Goal: Task Accomplishment & Management: Use online tool/utility

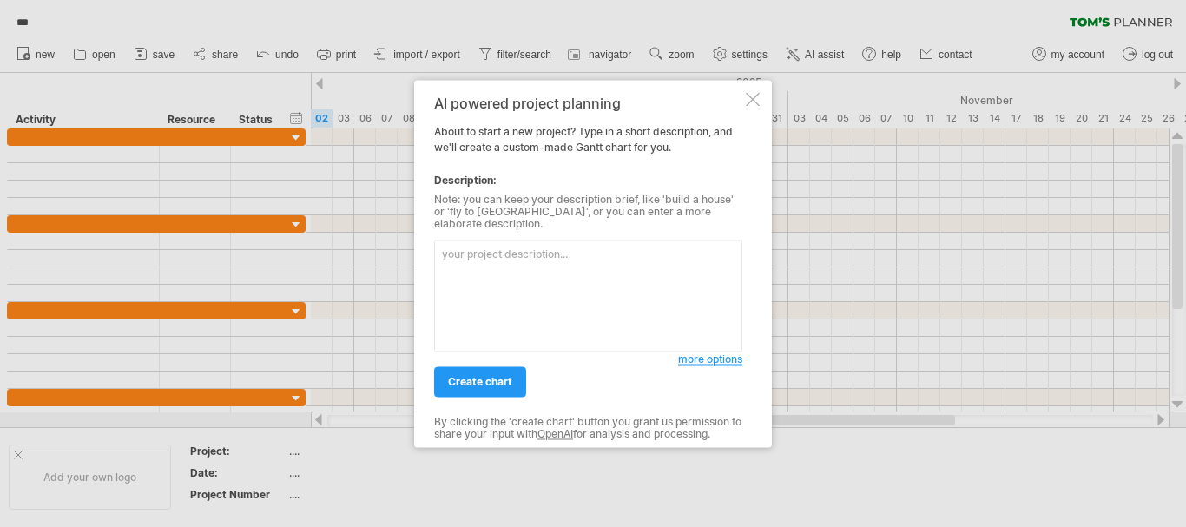
click at [713, 355] on span "more options" at bounding box center [710, 358] width 64 height 13
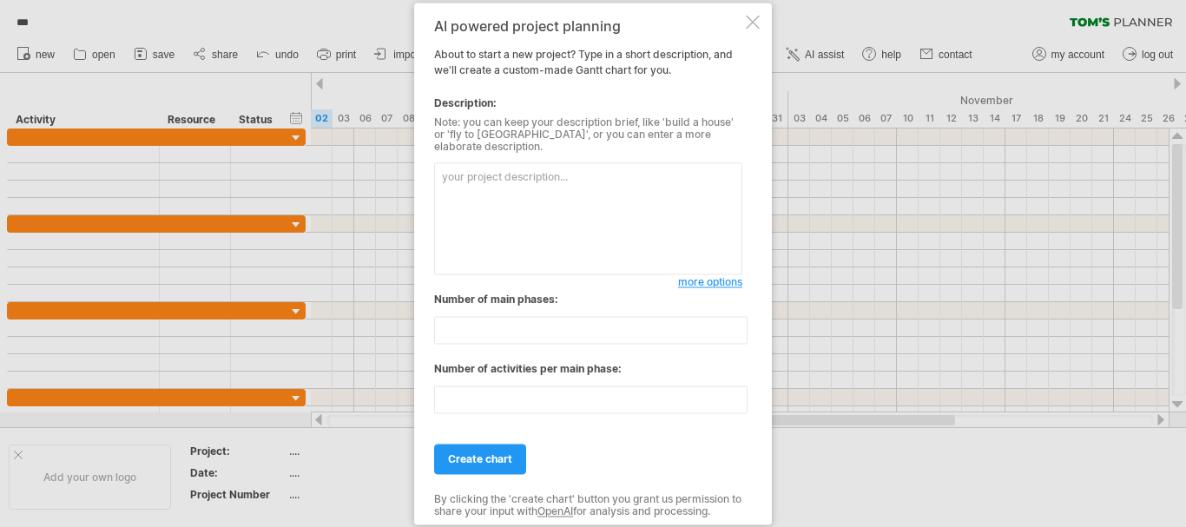
click at [757, 28] on div at bounding box center [753, 22] width 14 height 14
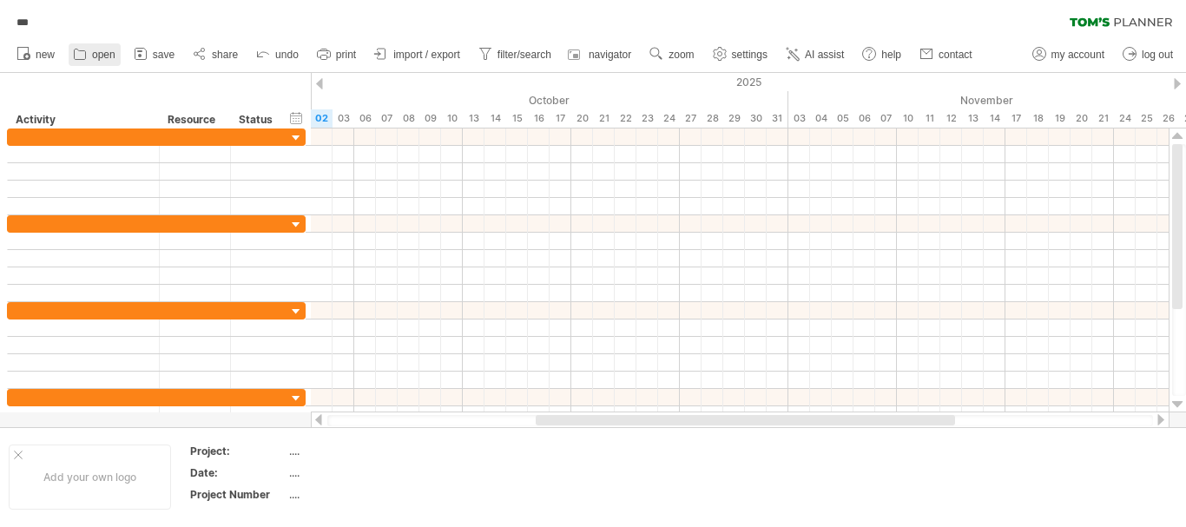
click at [101, 53] on span "open" at bounding box center [103, 55] width 23 height 12
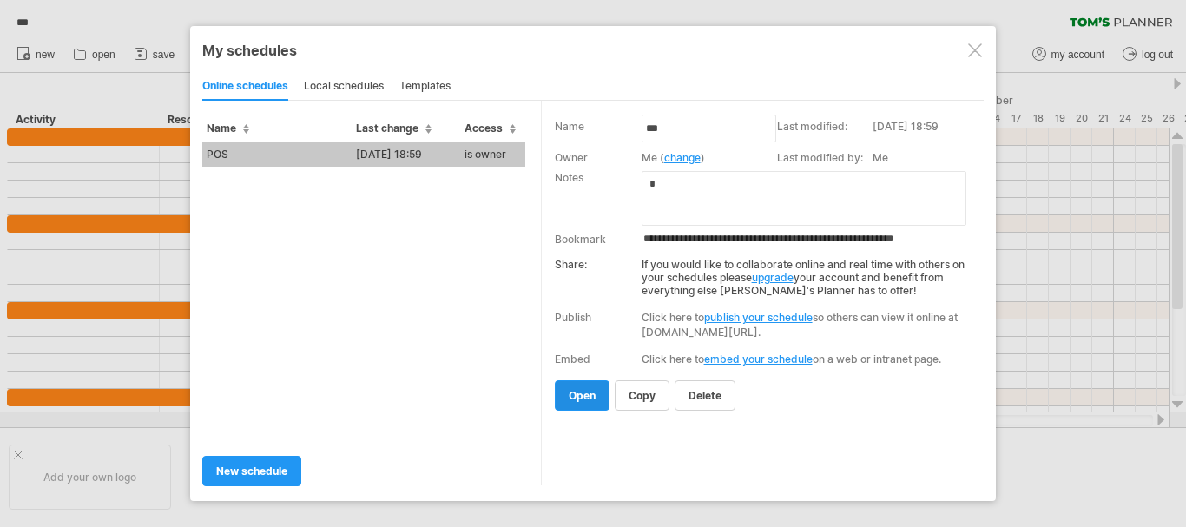
click at [592, 401] on span "open" at bounding box center [582, 395] width 27 height 13
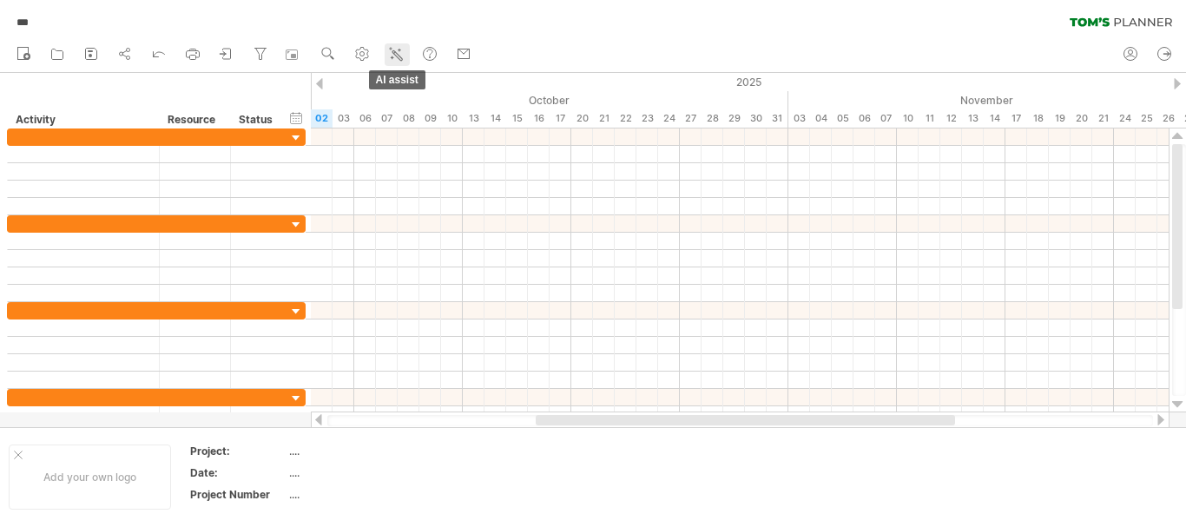
click at [398, 50] on icon at bounding box center [395, 53] width 17 height 17
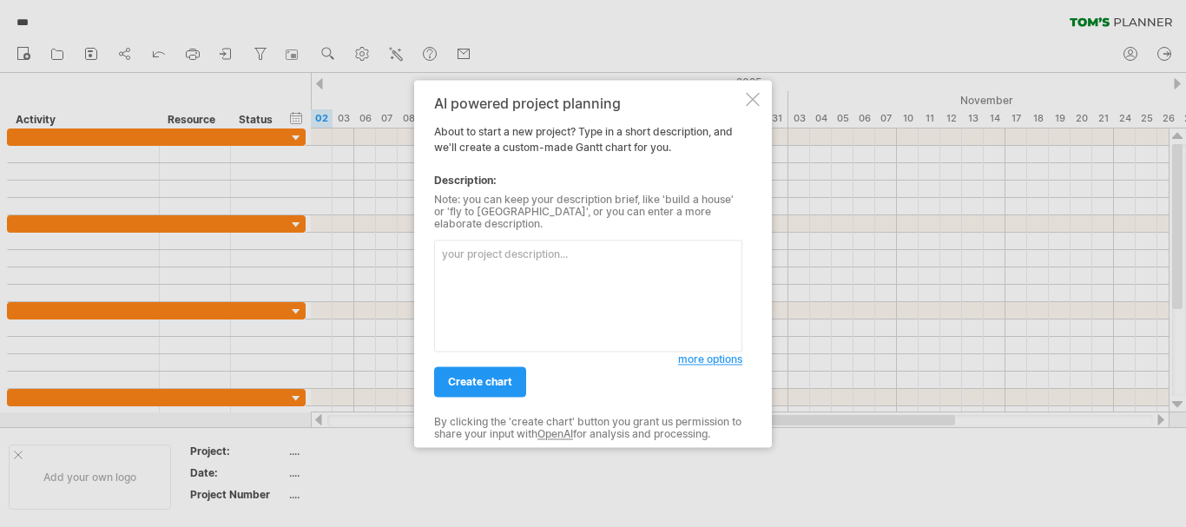
paste textarea "Final Implementation Checklist: Simphony POS, EMC, MICROS MC, & Infor SunSystem…"
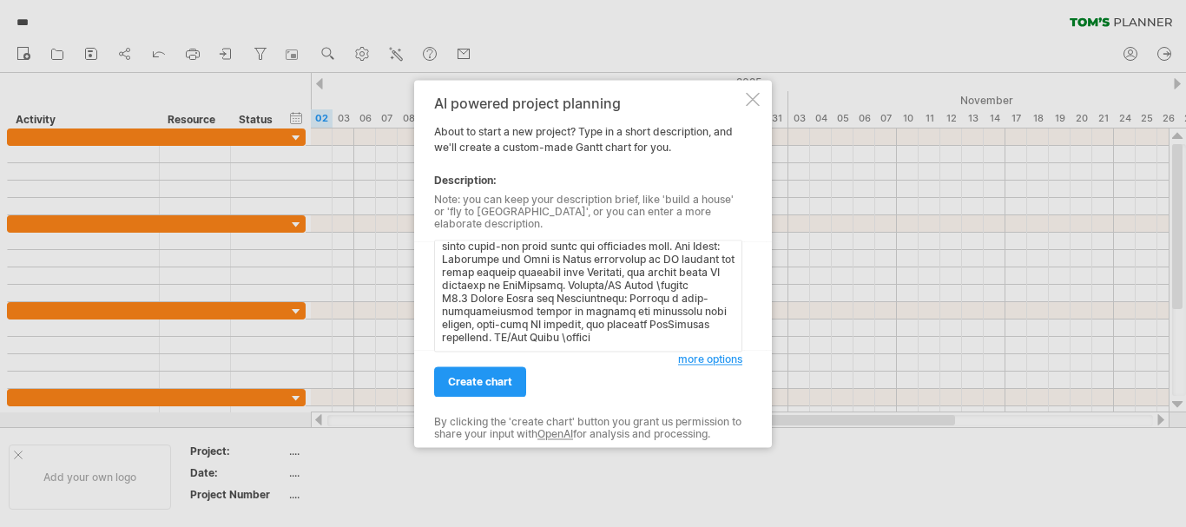
scroll to position [1453, 0]
type textarea "Final Implementation Checklist: Simphony POS, EMC, MICROS MC, & Infor SunSystem…"
click at [688, 352] on span "more options" at bounding box center [710, 358] width 64 height 13
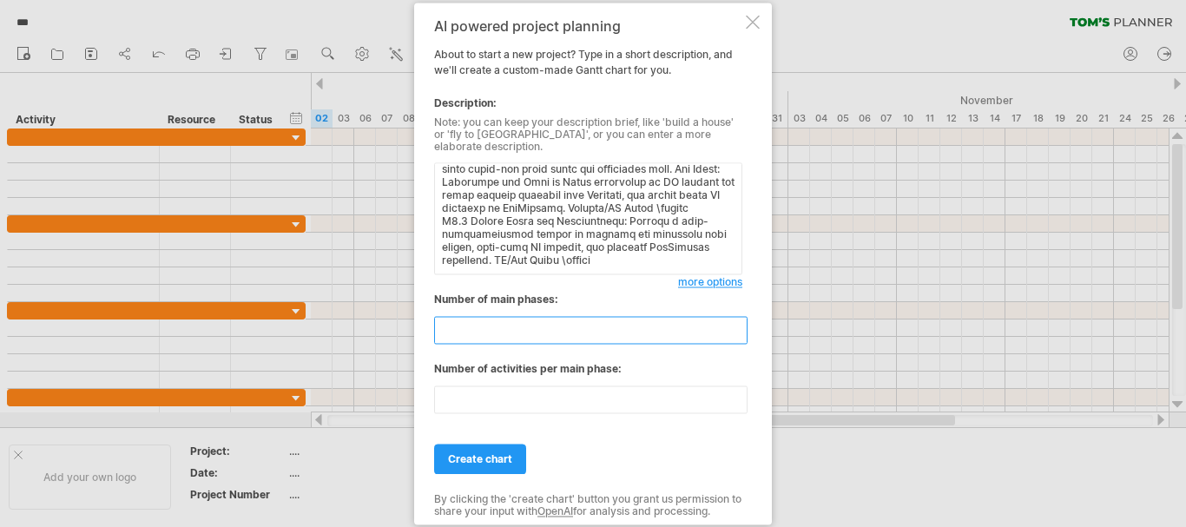
drag, startPoint x: 459, startPoint y: 324, endPoint x: 442, endPoint y: 325, distance: 17.4
click at [442, 325] on input "**" at bounding box center [590, 330] width 313 height 28
type input "*"
click at [469, 320] on input "*" at bounding box center [590, 330] width 313 height 28
click at [461, 387] on input "**" at bounding box center [590, 399] width 313 height 28
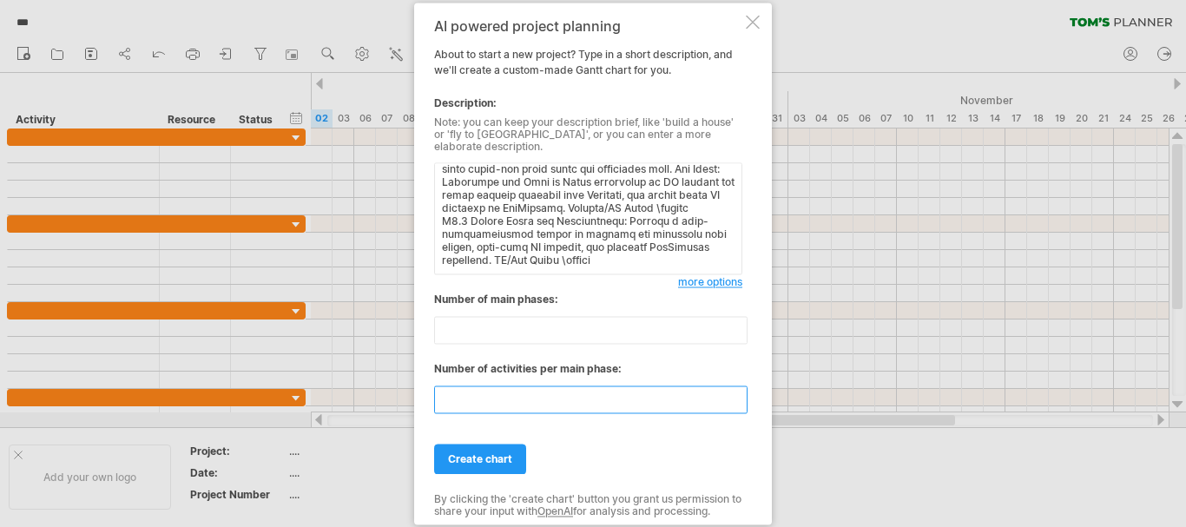
type input "*"
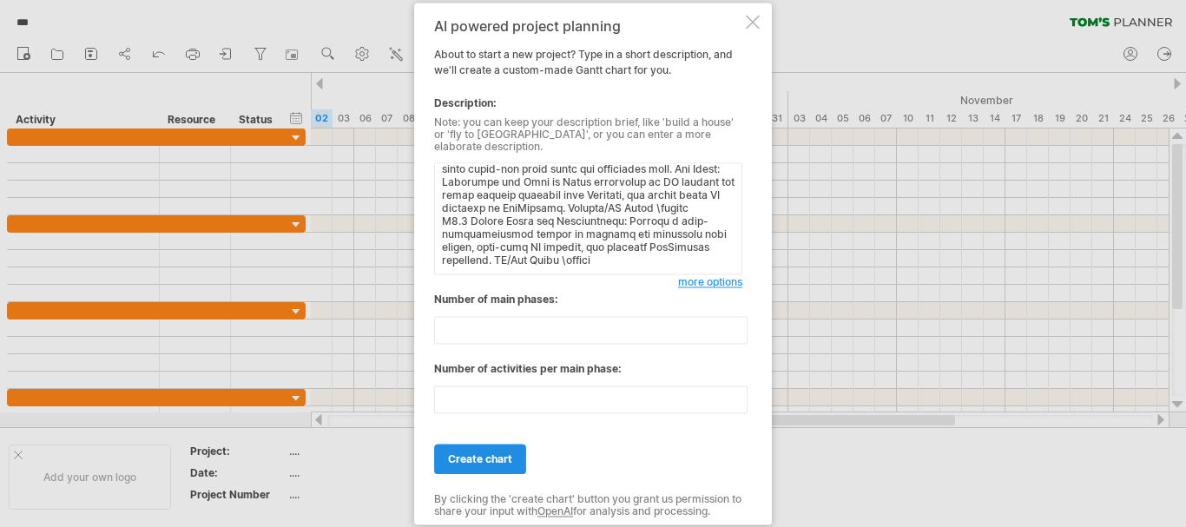
click at [470, 452] on span "create chart" at bounding box center [480, 458] width 64 height 13
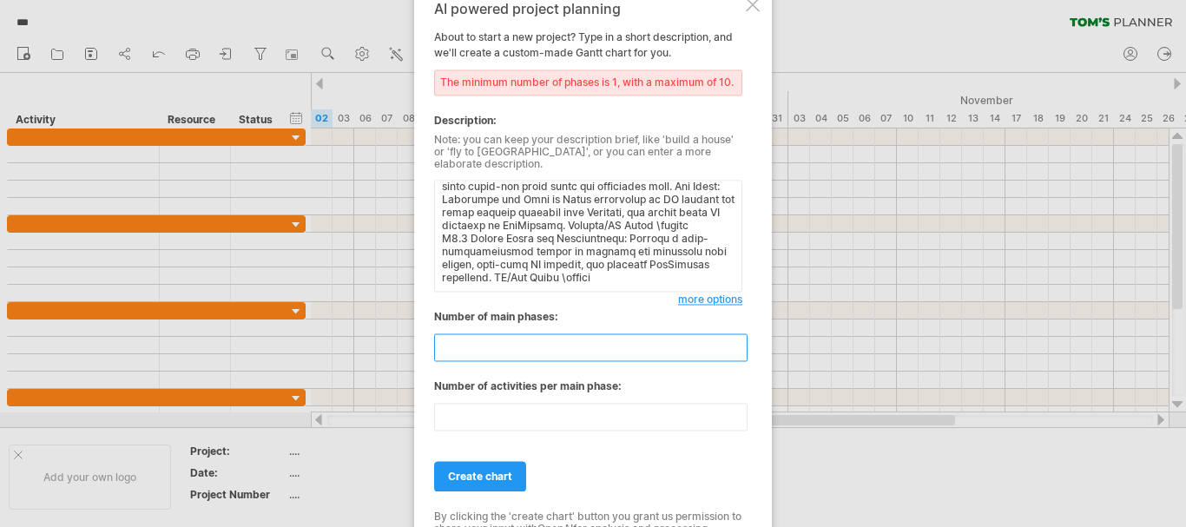
click at [474, 339] on input "number" at bounding box center [590, 347] width 313 height 28
type input "*"
click at [523, 413] on input "number" at bounding box center [590, 417] width 313 height 28
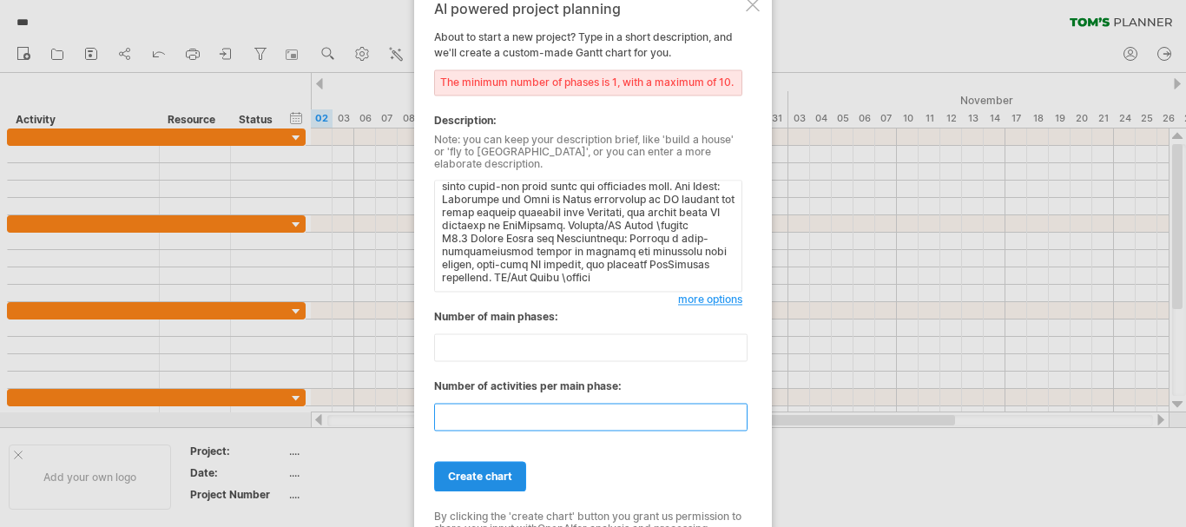
type input "*"
click at [500, 470] on span "create chart" at bounding box center [480, 476] width 64 height 13
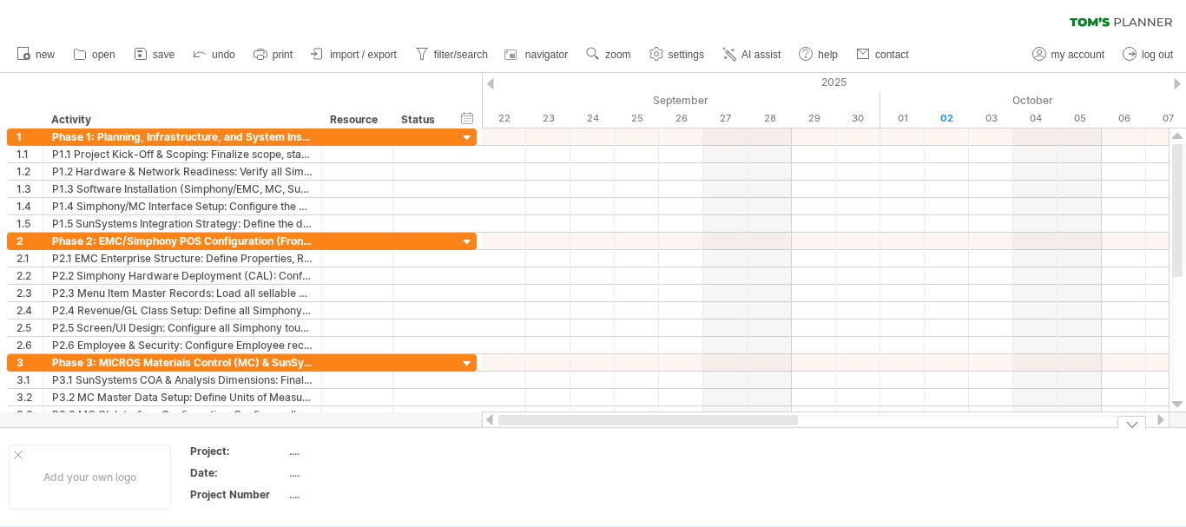
drag, startPoint x: 707, startPoint y: 419, endPoint x: 486, endPoint y: 426, distance: 220.6
click at [486, 426] on div at bounding box center [825, 419] width 687 height 17
click at [154, 48] on link "save" at bounding box center [154, 54] width 50 height 23
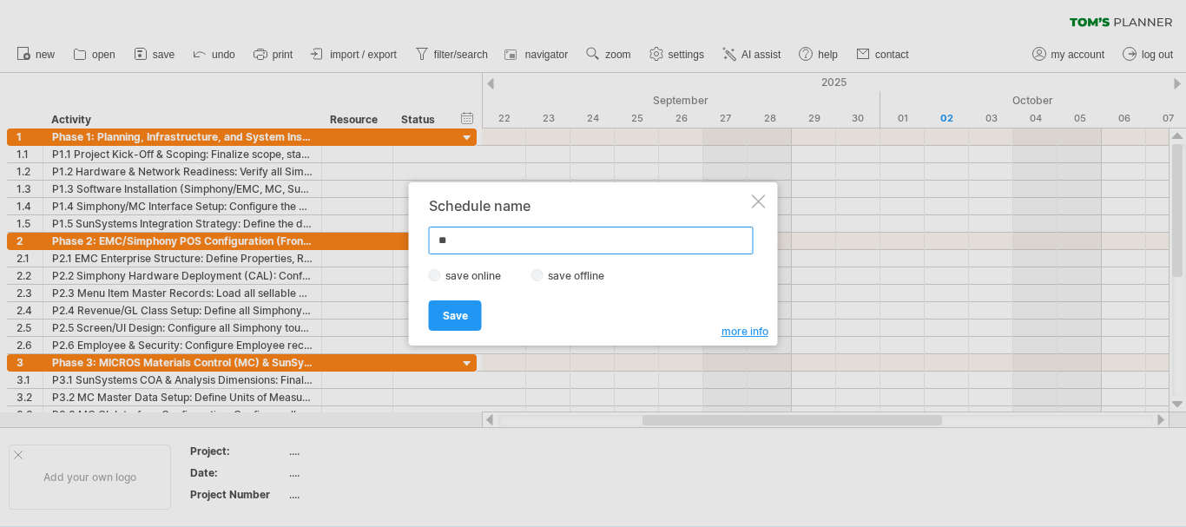
type input "*"
type input "***"
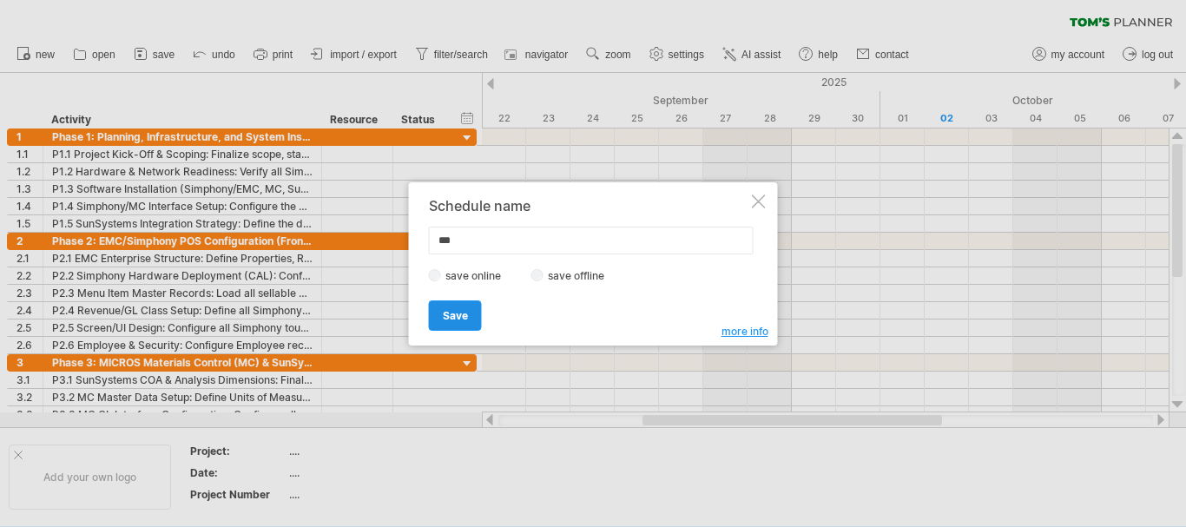
click at [472, 316] on link "Save" at bounding box center [455, 315] width 53 height 30
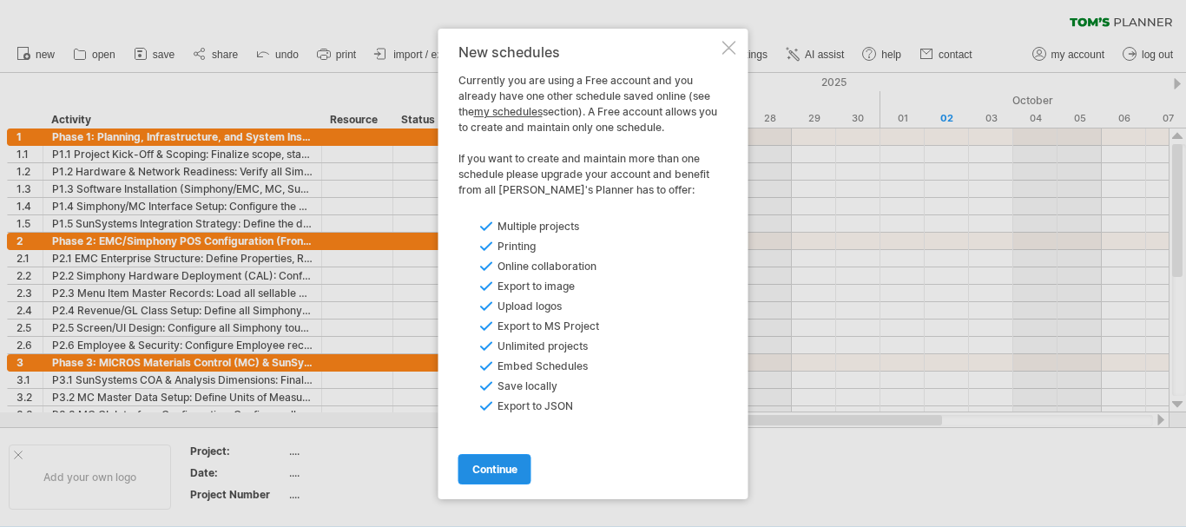
click at [507, 474] on span "continue" at bounding box center [494, 469] width 45 height 13
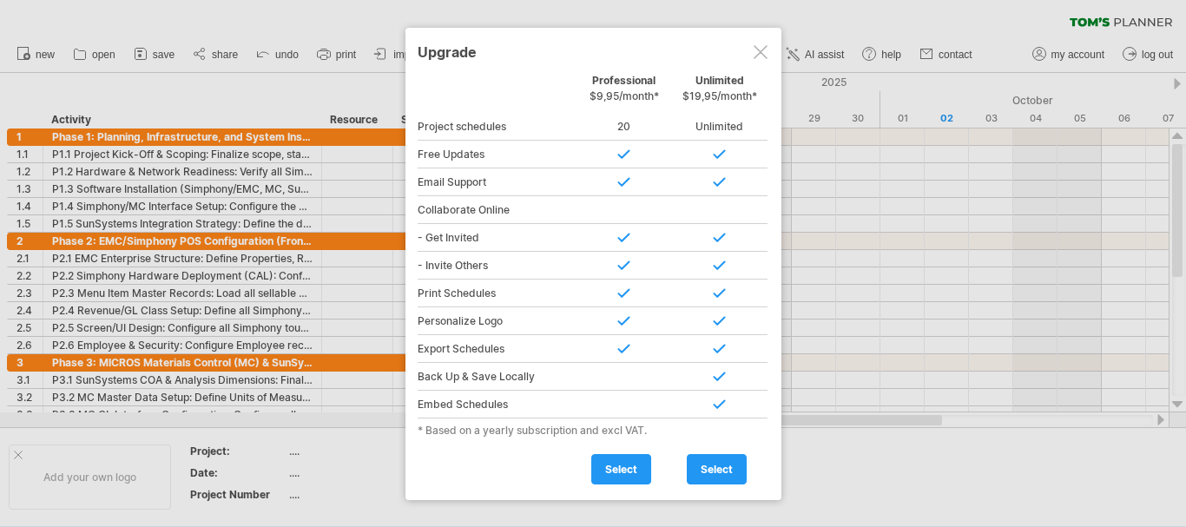
click at [763, 48] on div at bounding box center [760, 52] width 14 height 14
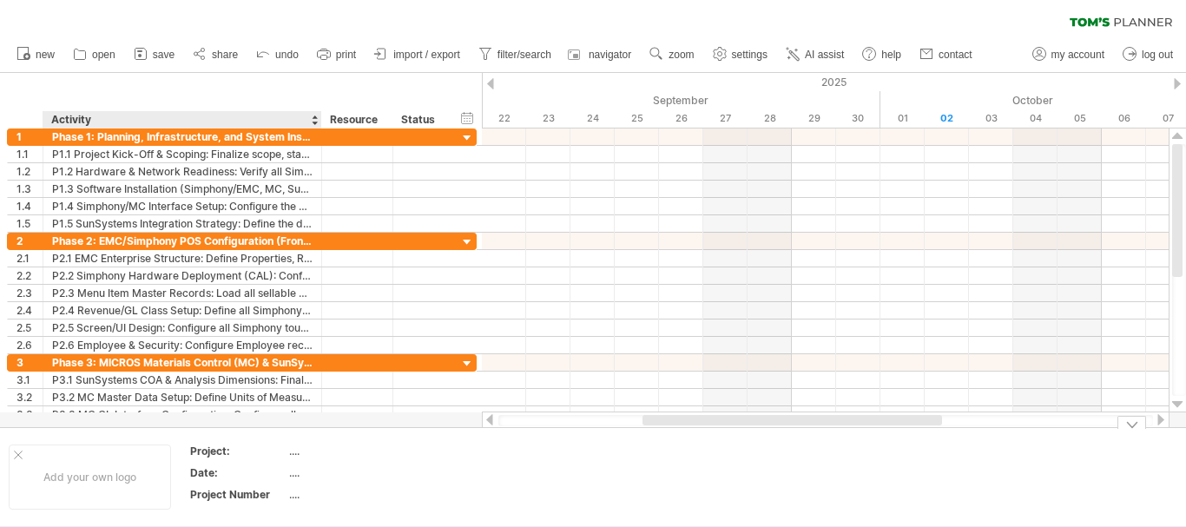
click at [299, 449] on div "...." at bounding box center [362, 451] width 146 height 15
click at [293, 477] on div "...." at bounding box center [362, 472] width 146 height 15
click at [57, 56] on ul "new open" at bounding box center [493, 54] width 971 height 36
click at [87, 56] on icon at bounding box center [79, 53] width 17 height 17
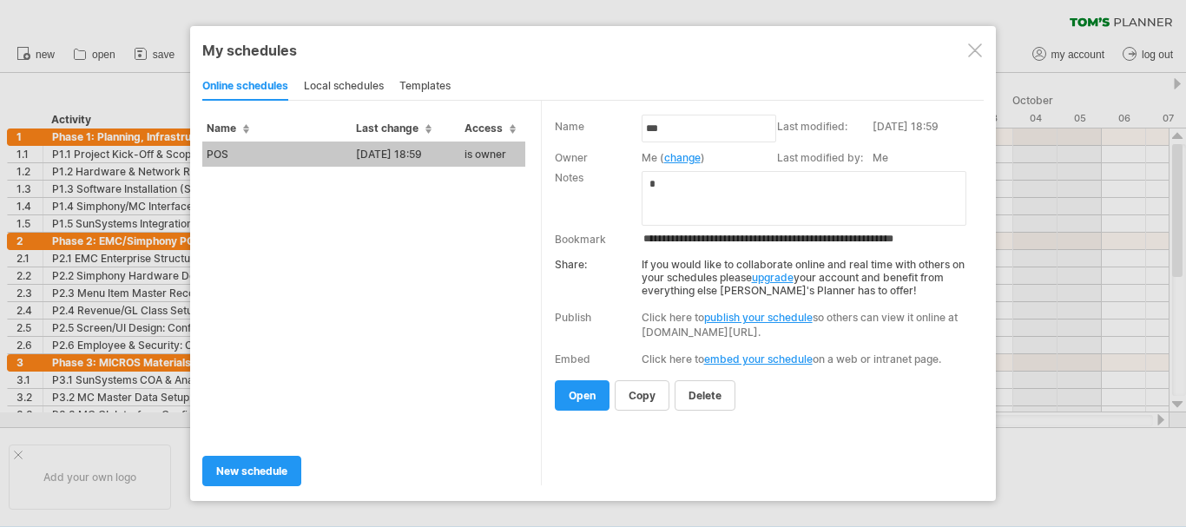
click at [971, 55] on div at bounding box center [975, 50] width 14 height 14
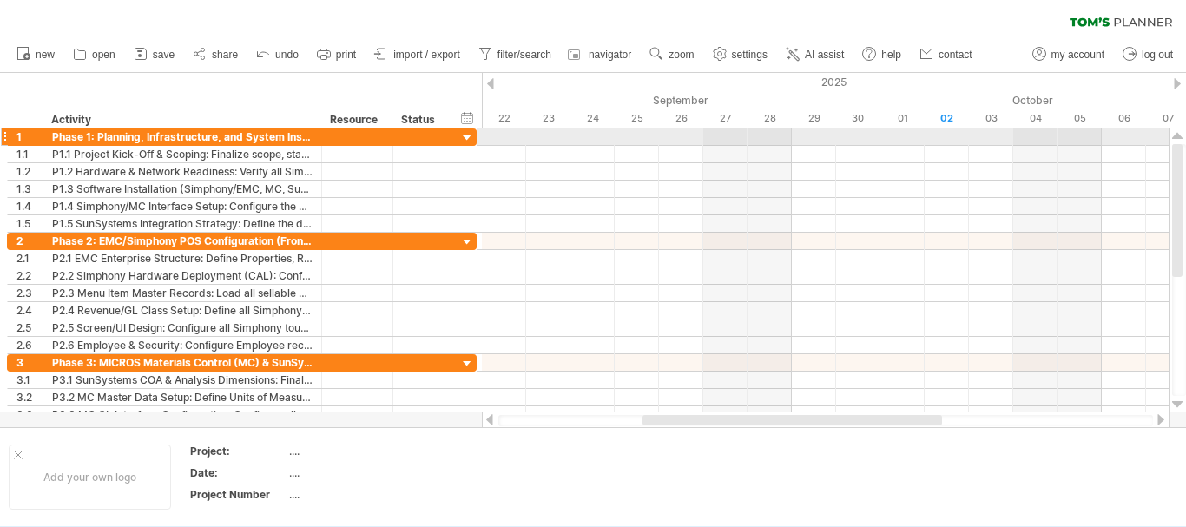
click at [468, 136] on div at bounding box center [467, 138] width 16 height 16
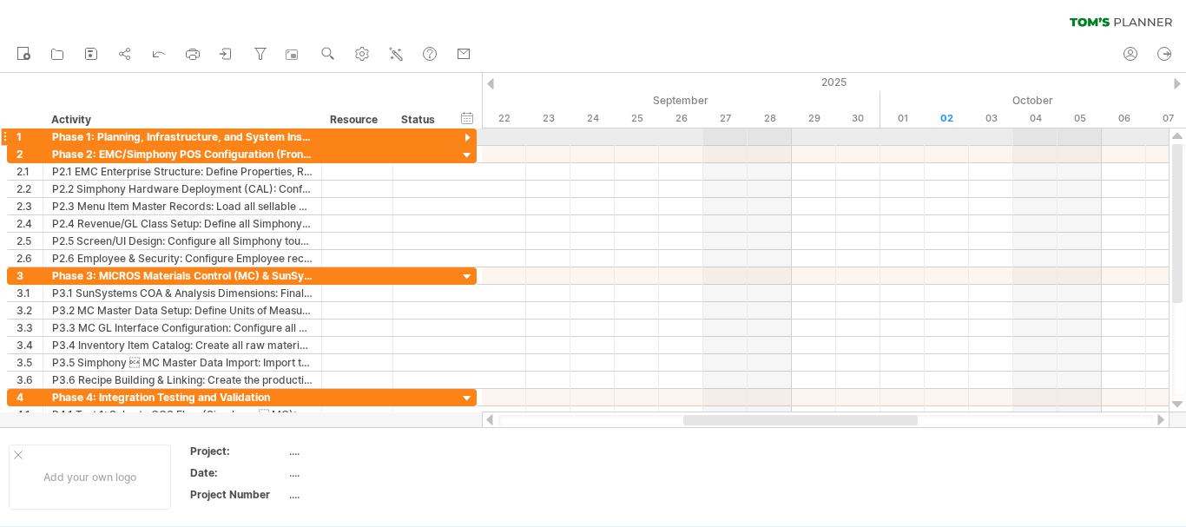
click at [468, 136] on div at bounding box center [467, 138] width 16 height 16
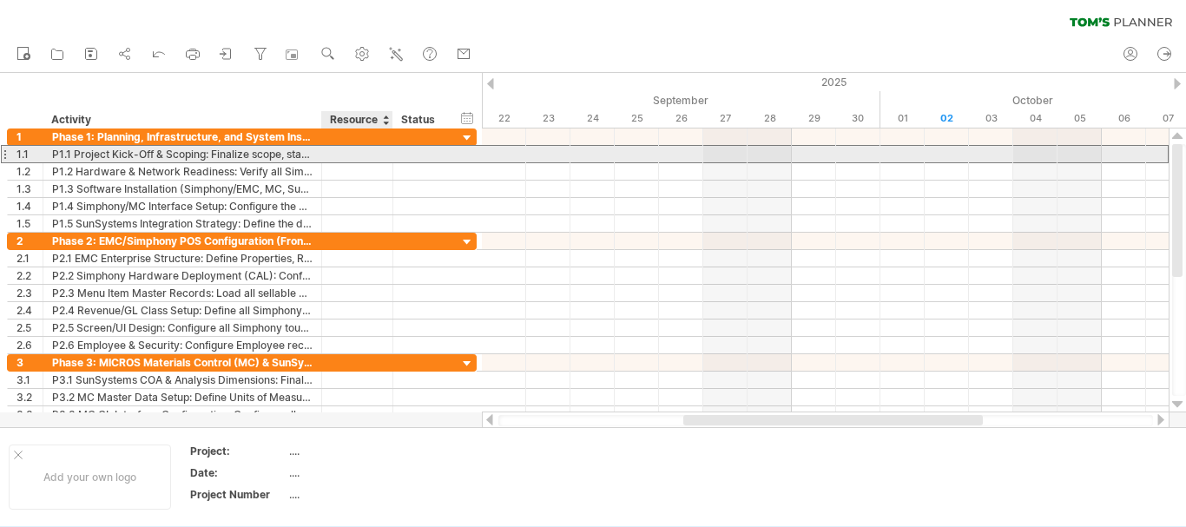
click at [353, 154] on div at bounding box center [357, 154] width 53 height 16
click at [418, 149] on div at bounding box center [421, 154] width 38 height 16
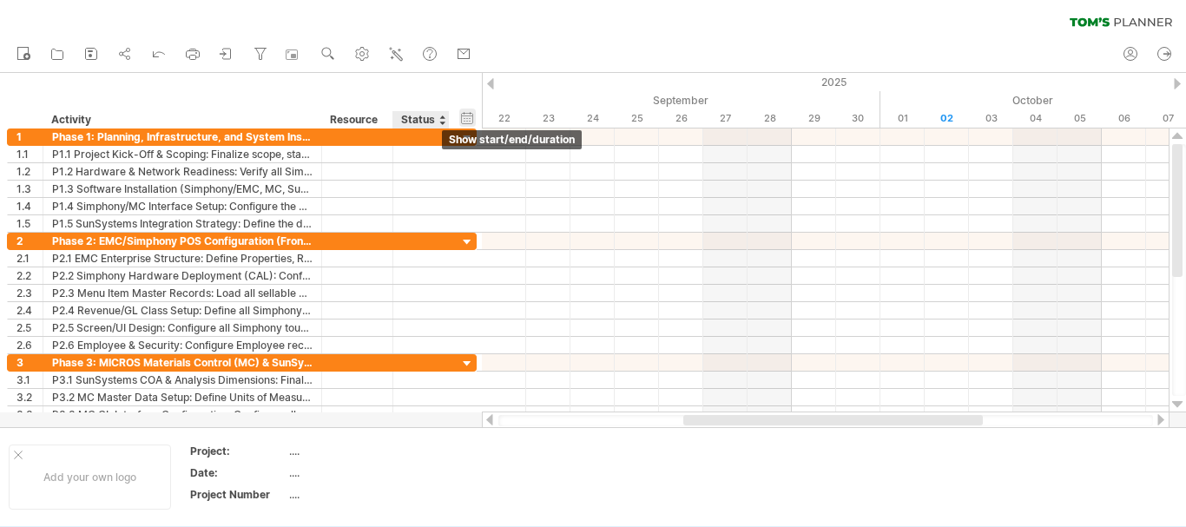
click at [474, 118] on div "hide start/end/duration show start/end/duration" at bounding box center [467, 117] width 16 height 18
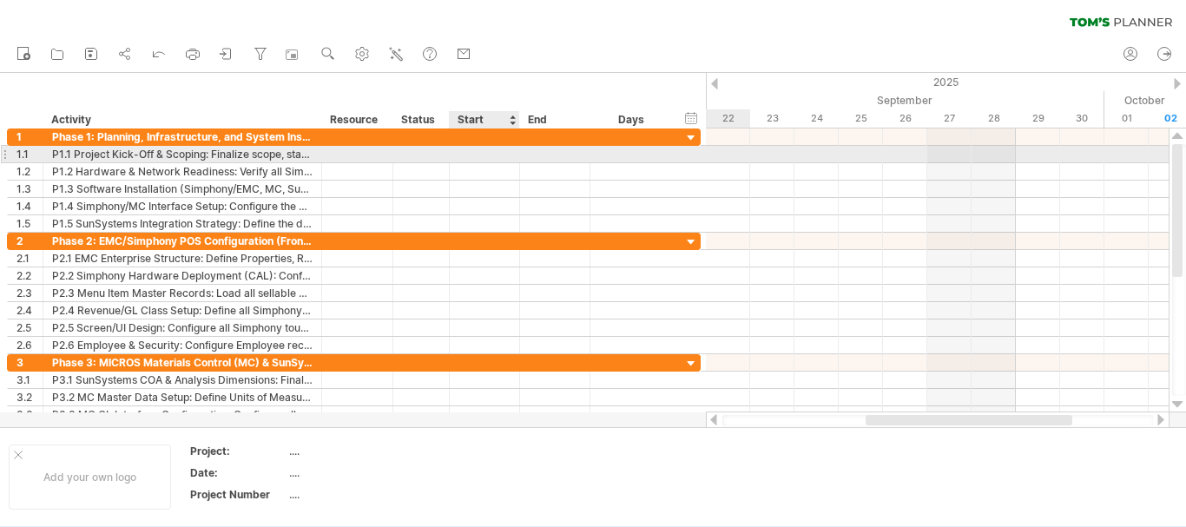
click at [489, 154] on div at bounding box center [485, 154] width 70 height 16
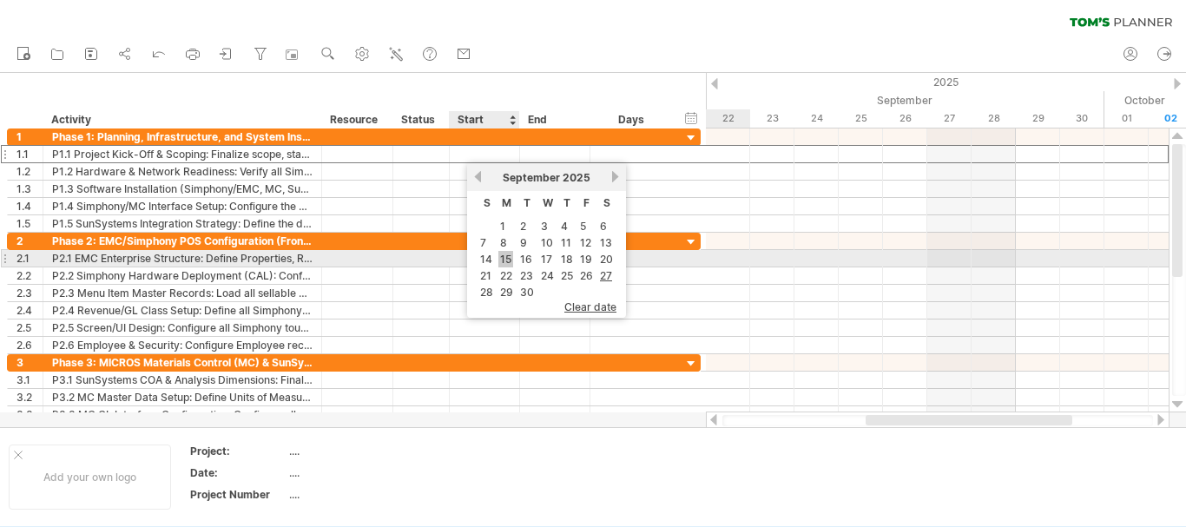
click at [505, 257] on link "15" at bounding box center [505, 259] width 15 height 16
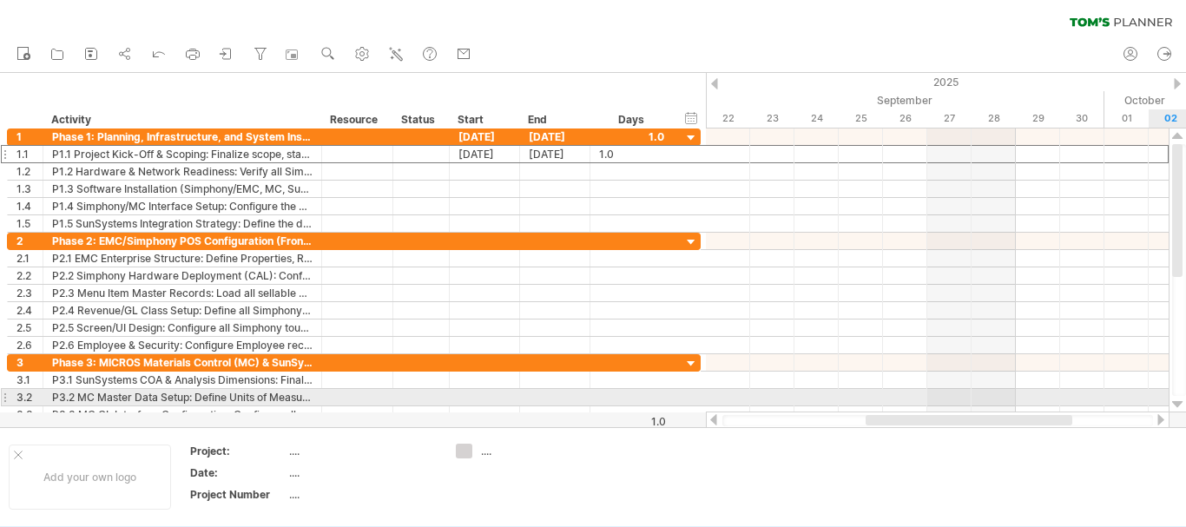
click at [1179, 402] on div at bounding box center [1177, 405] width 11 height 14
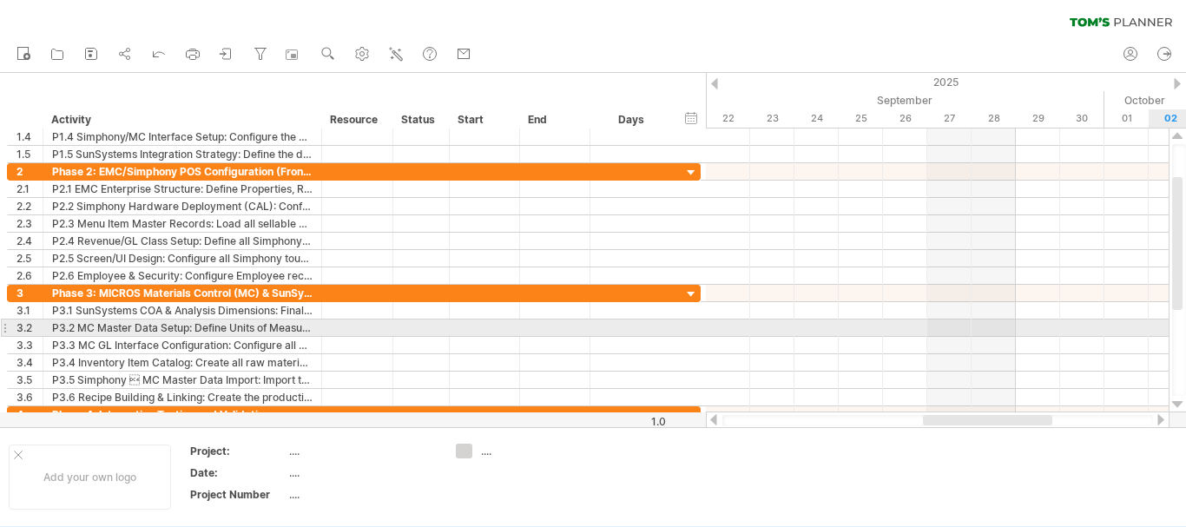
click at [1179, 402] on div at bounding box center [1177, 405] width 11 height 14
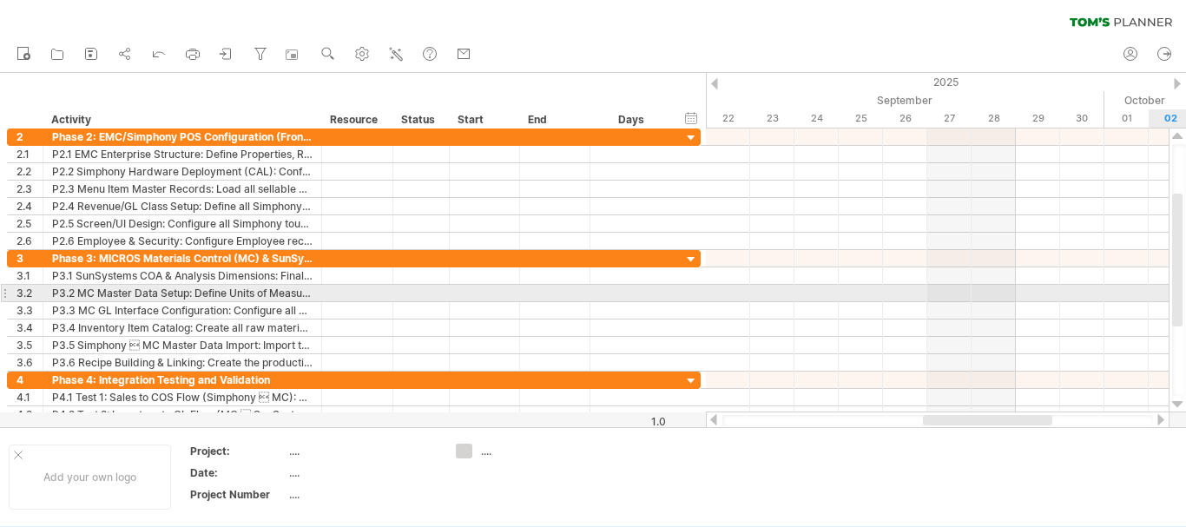
click at [1179, 402] on div at bounding box center [1177, 405] width 11 height 14
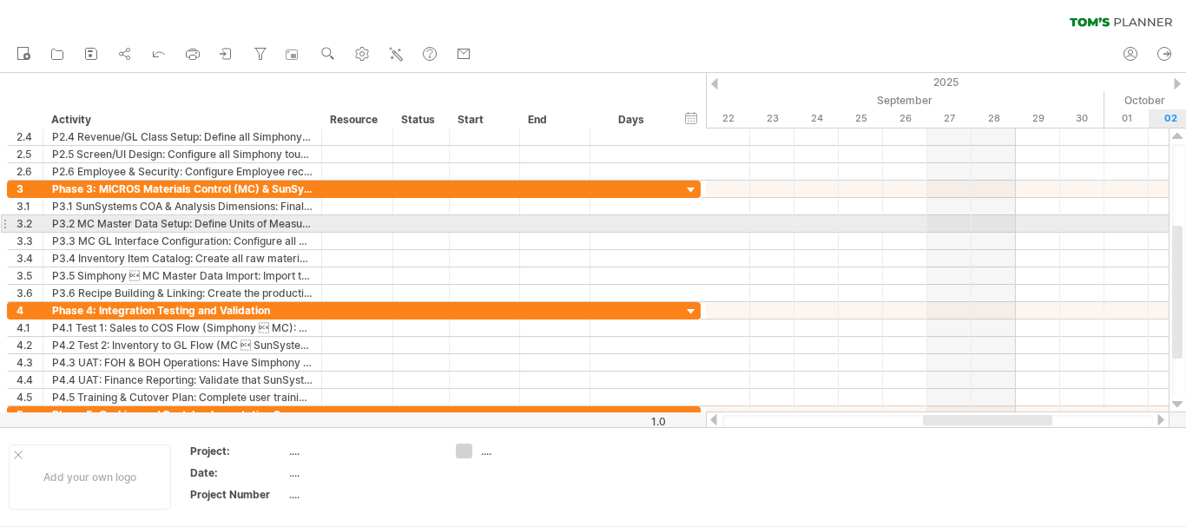
click at [1179, 402] on div at bounding box center [1177, 405] width 11 height 14
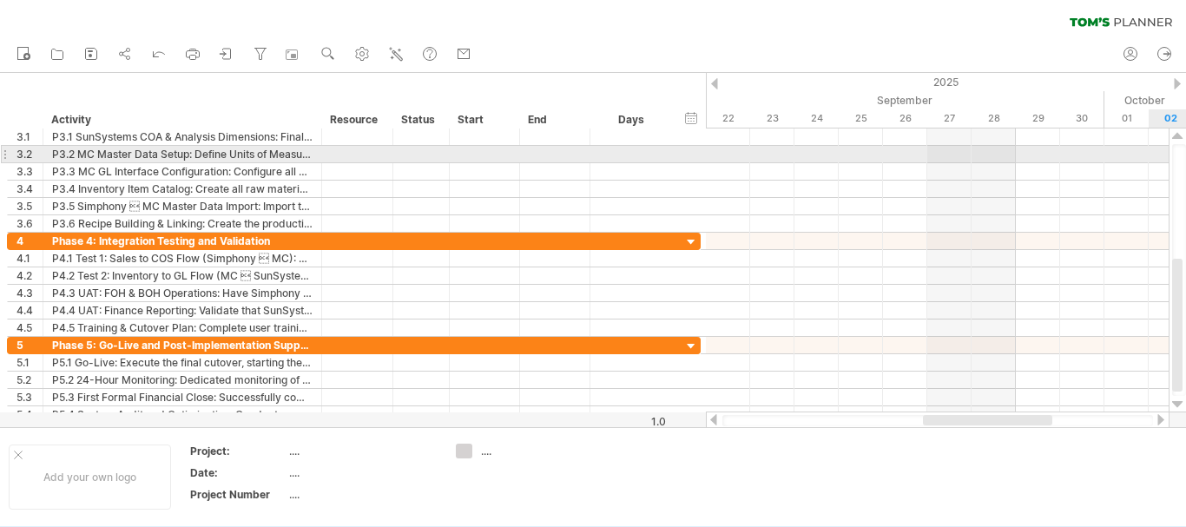
click at [1179, 402] on div at bounding box center [1177, 405] width 11 height 14
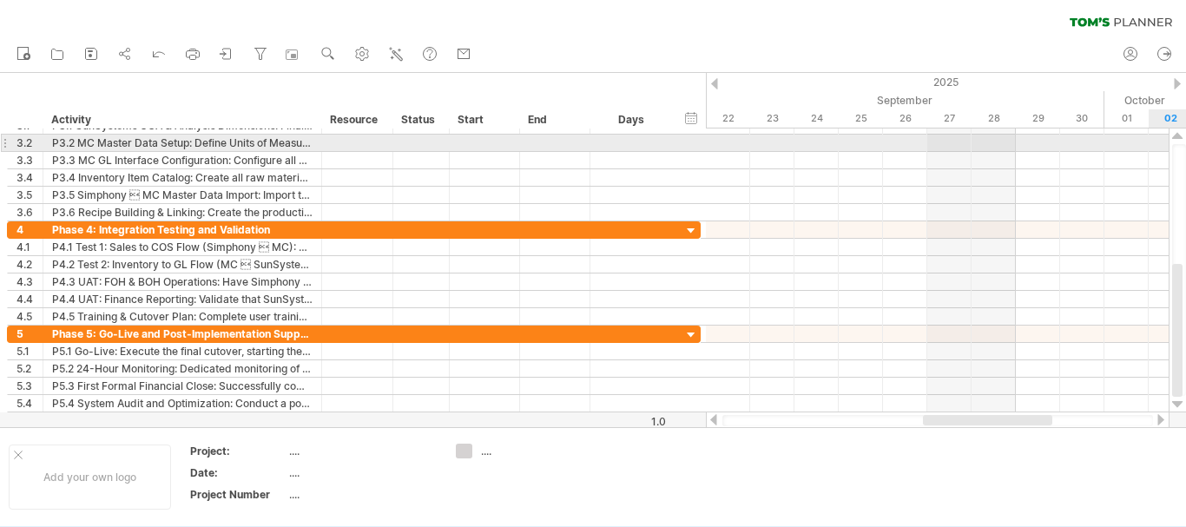
click at [1179, 402] on div at bounding box center [1177, 405] width 11 height 14
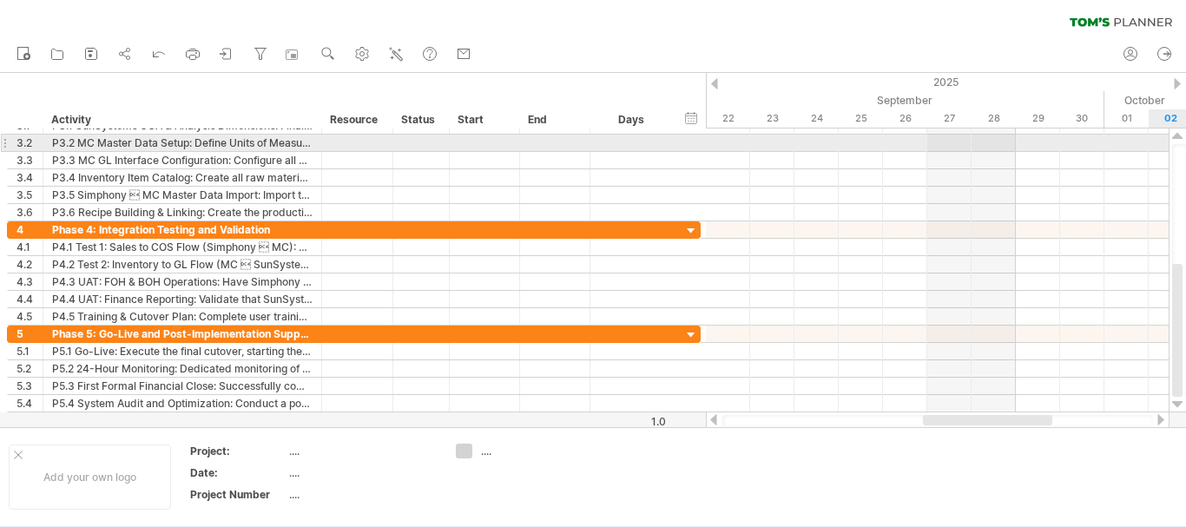
click at [1179, 402] on div at bounding box center [1177, 405] width 11 height 14
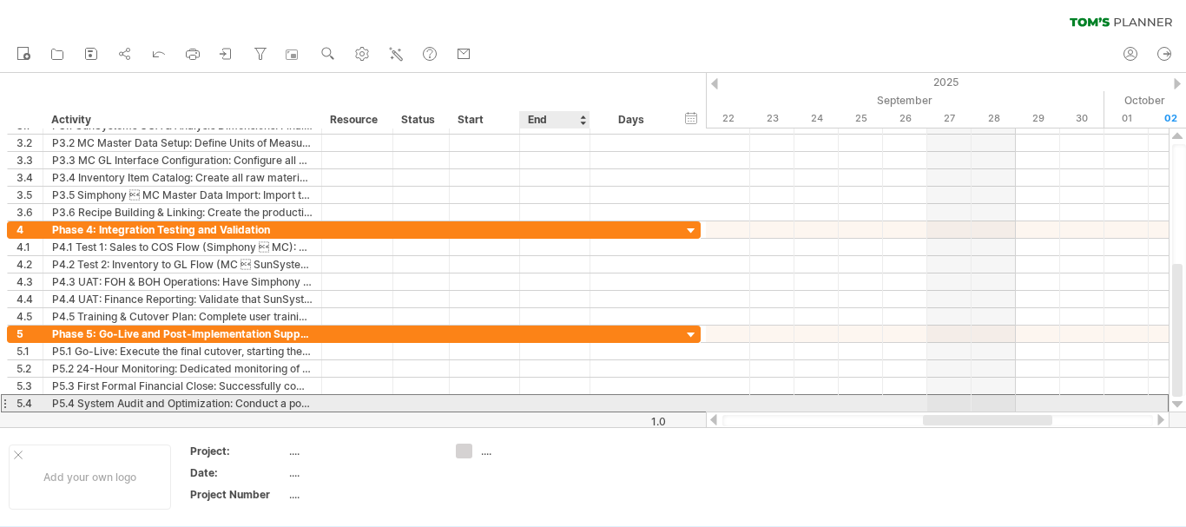
click at [543, 400] on div at bounding box center [555, 403] width 70 height 16
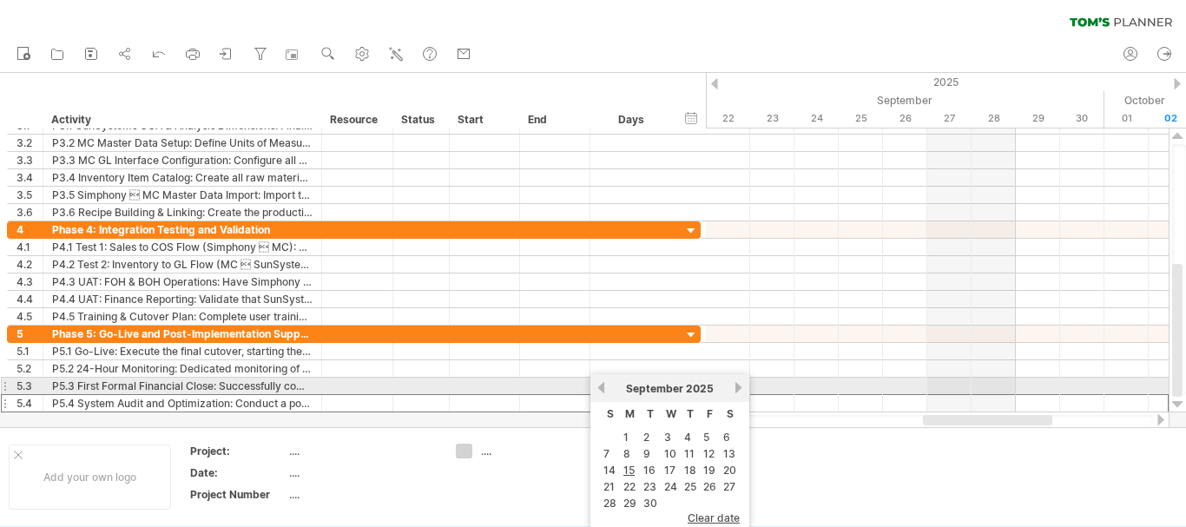
click at [739, 388] on link "next" at bounding box center [738, 387] width 13 height 13
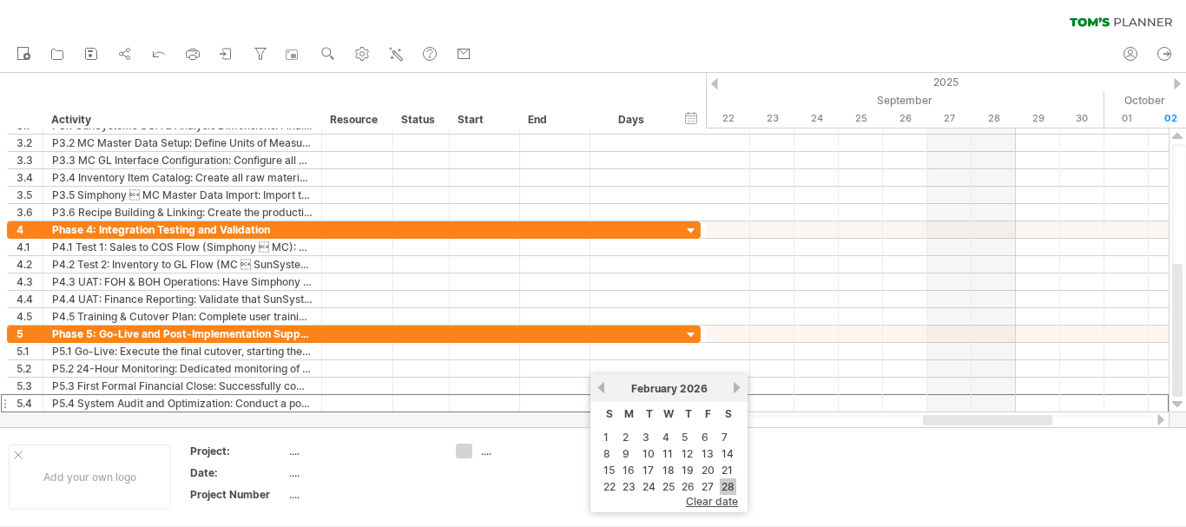
click at [730, 486] on link "28" at bounding box center [728, 486] width 16 height 16
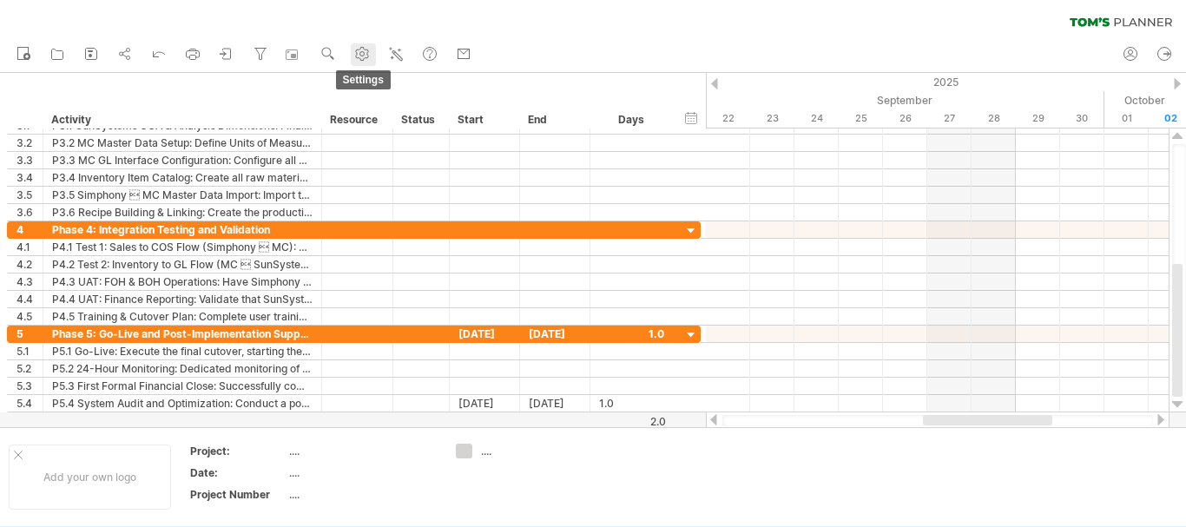
click at [359, 57] on use at bounding box center [361, 53] width 17 height 17
select select "*"
select select "**"
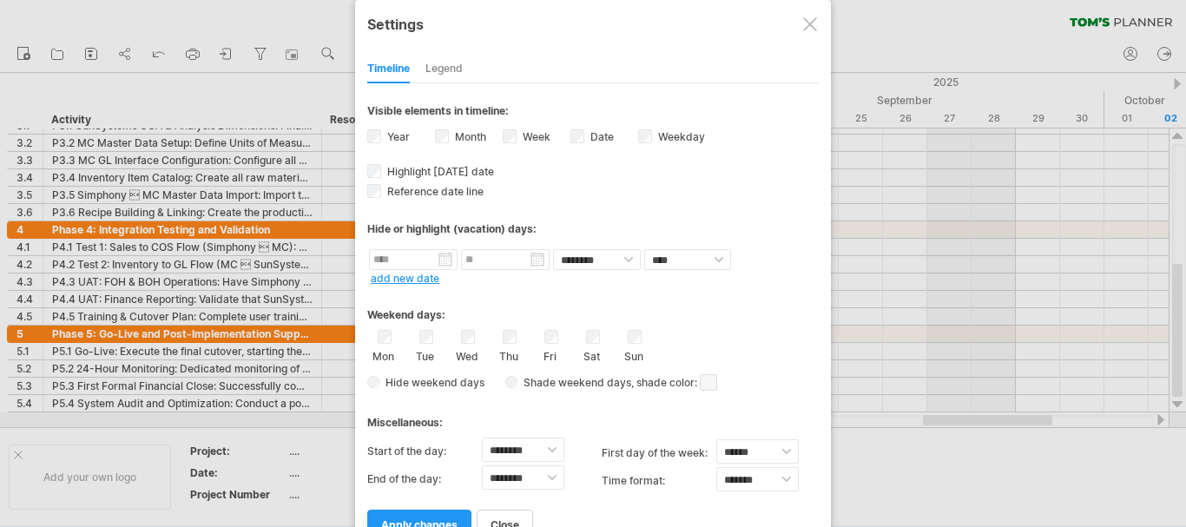
click at [807, 24] on div at bounding box center [810, 24] width 14 height 14
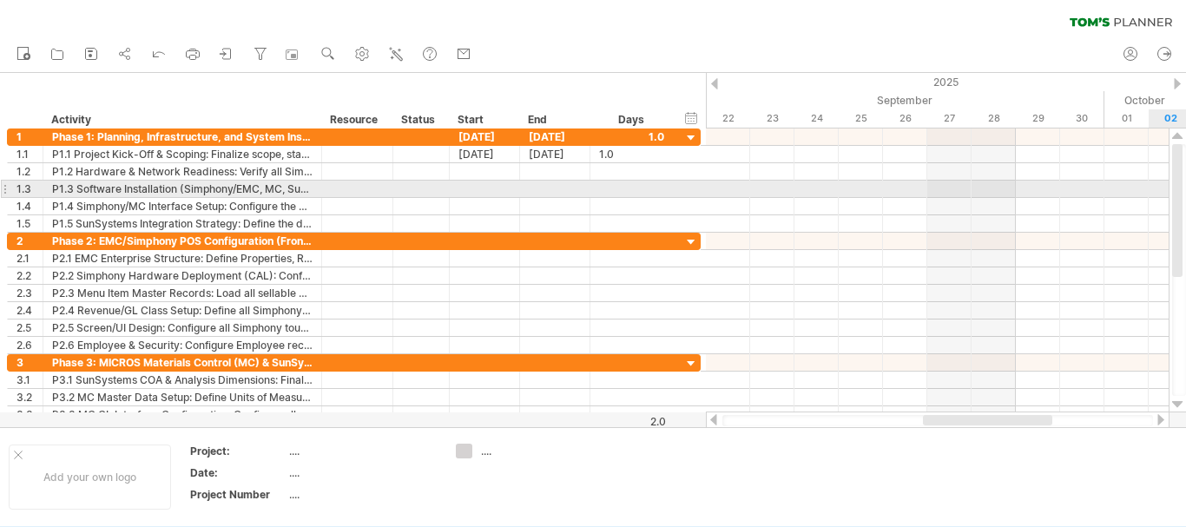
drag, startPoint x: 1177, startPoint y: 370, endPoint x: 1185, endPoint y: 195, distance: 174.6
click at [1185, 195] on div at bounding box center [1179, 270] width 14 height 252
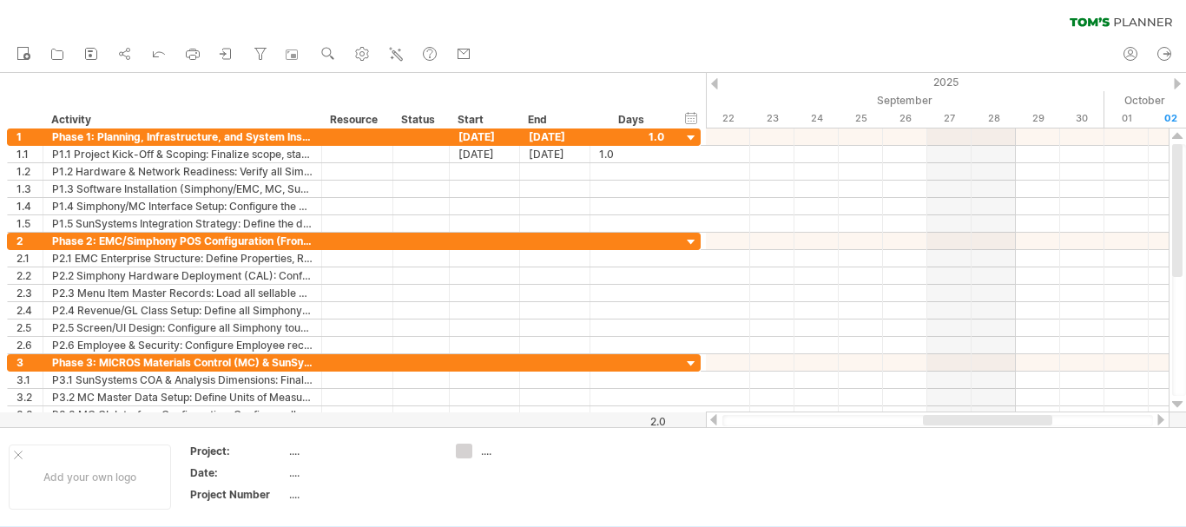
click at [713, 83] on div at bounding box center [714, 83] width 7 height 11
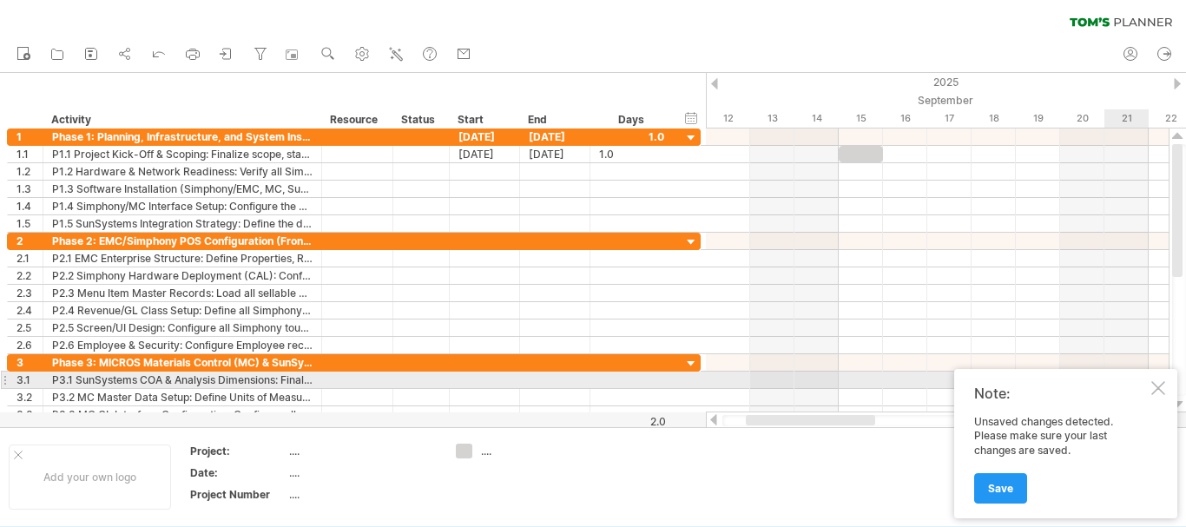
click at [1156, 387] on div at bounding box center [1158, 388] width 14 height 14
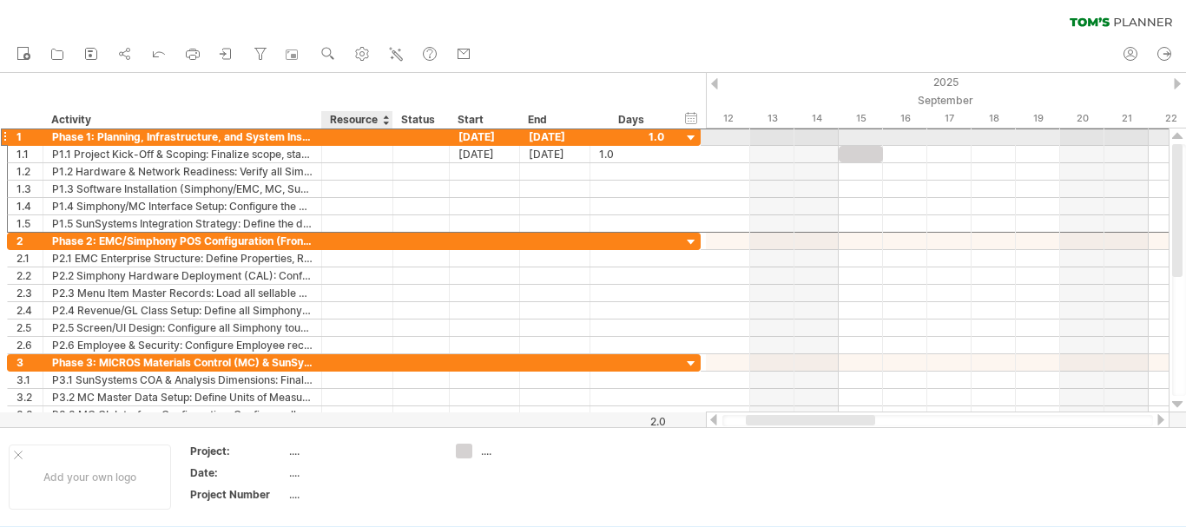
drag, startPoint x: 321, startPoint y: 137, endPoint x: 353, endPoint y: 140, distance: 32.2
click at [353, 140] on div "**********" at bounding box center [354, 137] width 694 height 18
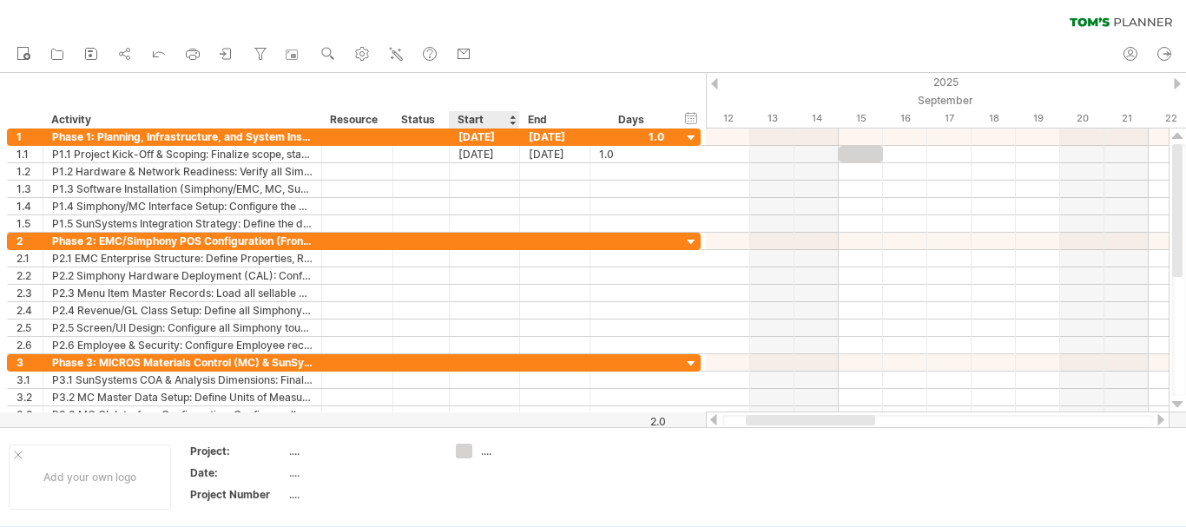
click at [472, 118] on div "Start" at bounding box center [483, 119] width 52 height 17
click at [434, 116] on div "Status" at bounding box center [420, 119] width 38 height 17
click at [443, 119] on div at bounding box center [441, 119] width 7 height 17
click at [413, 116] on div "Status" at bounding box center [420, 119] width 38 height 17
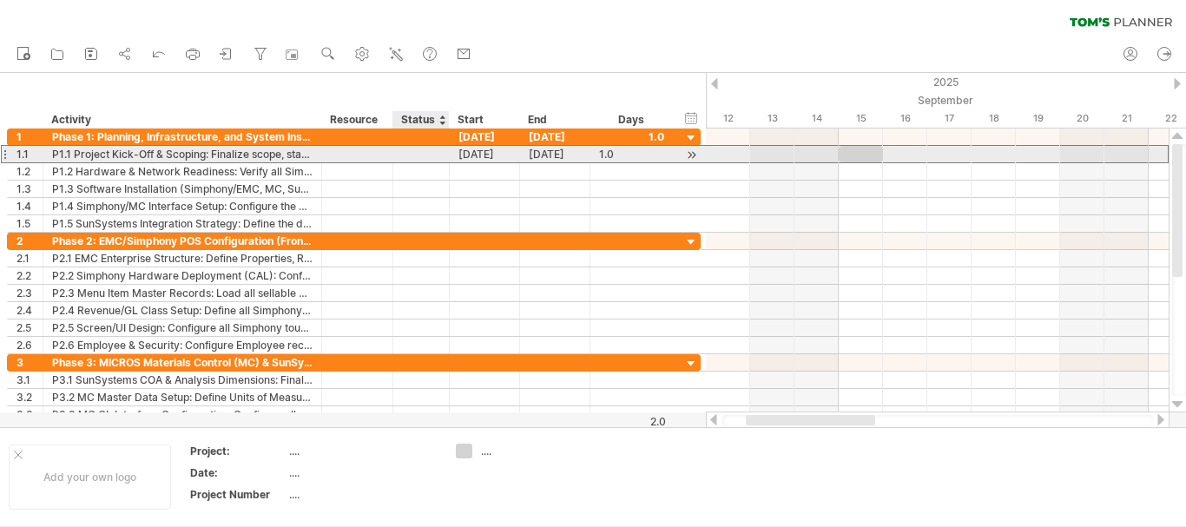
click at [406, 149] on div at bounding box center [421, 154] width 38 height 16
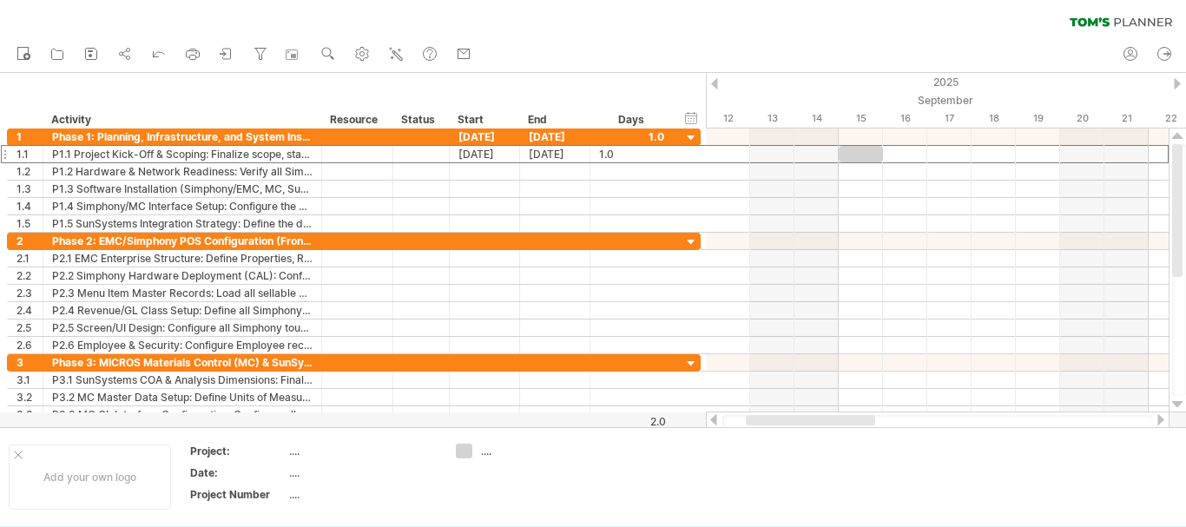
click at [717, 84] on div at bounding box center [714, 83] width 7 height 11
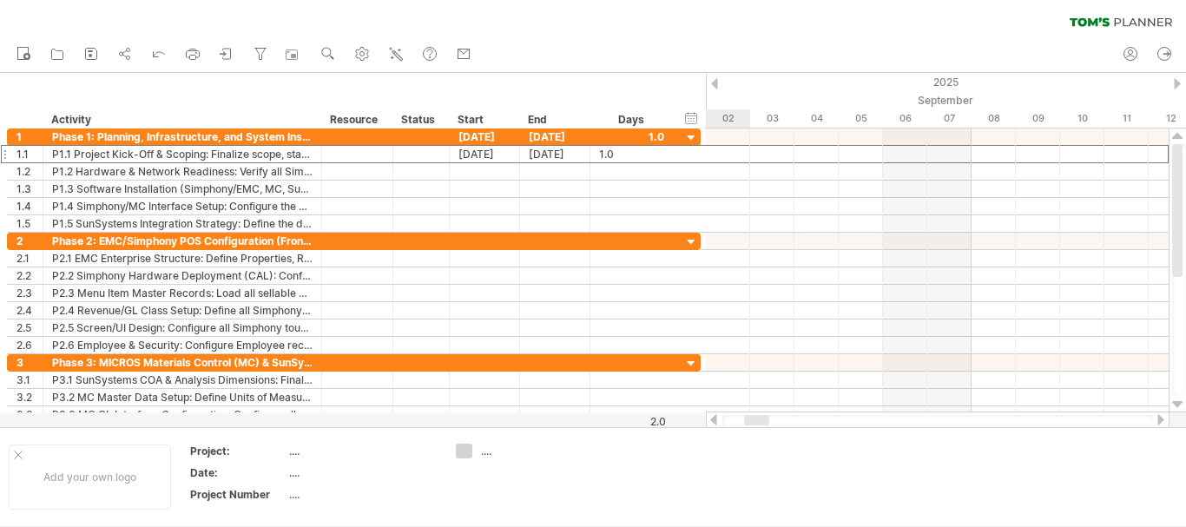
click at [717, 84] on div at bounding box center [714, 83] width 7 height 11
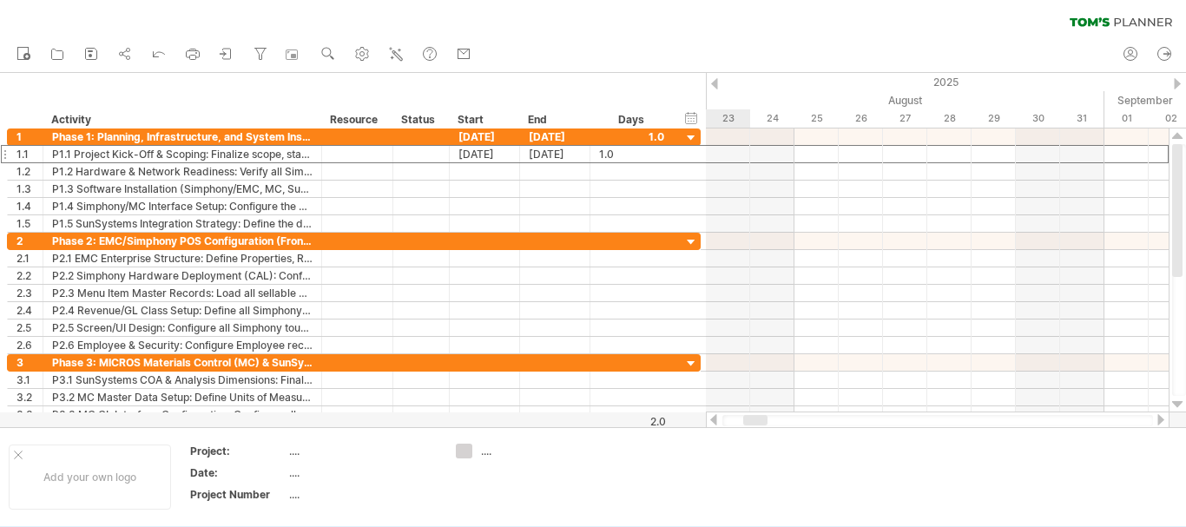
click at [1174, 81] on div at bounding box center [1177, 83] width 7 height 11
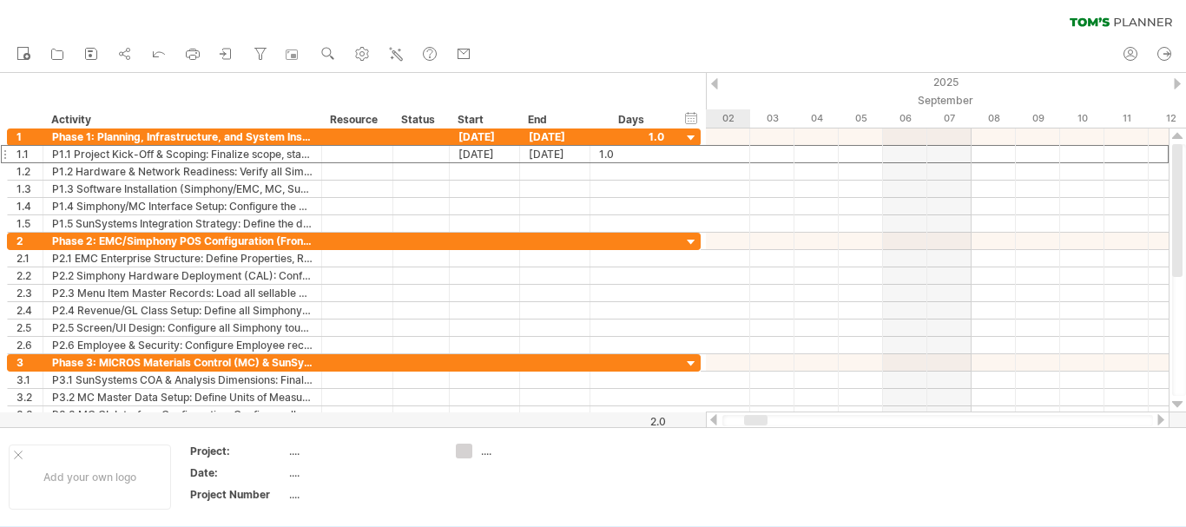
click at [1174, 81] on div at bounding box center [1177, 83] width 7 height 11
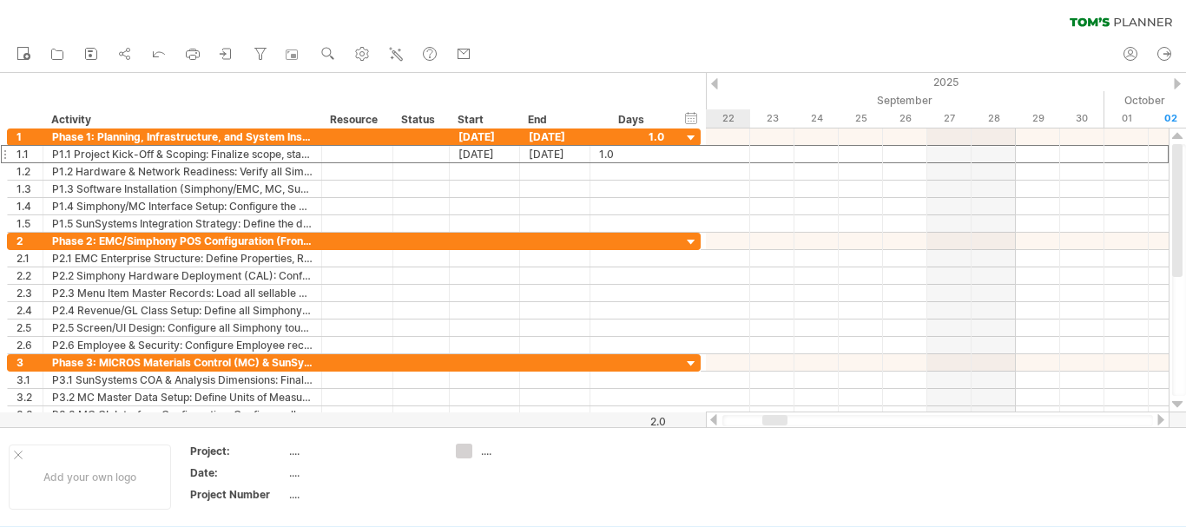
click at [1174, 81] on div at bounding box center [1177, 83] width 7 height 11
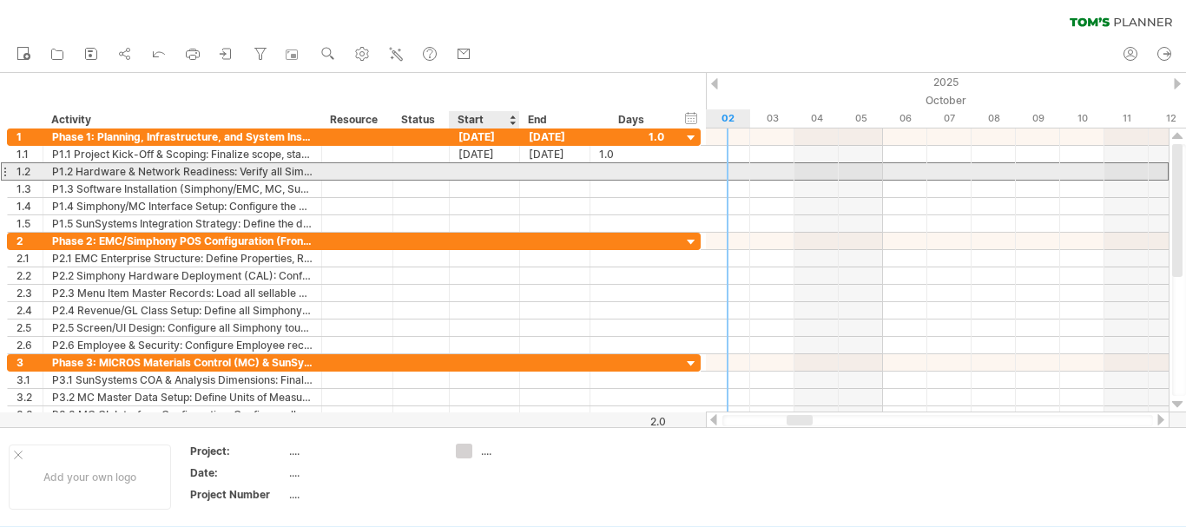
click at [486, 170] on div at bounding box center [485, 171] width 70 height 16
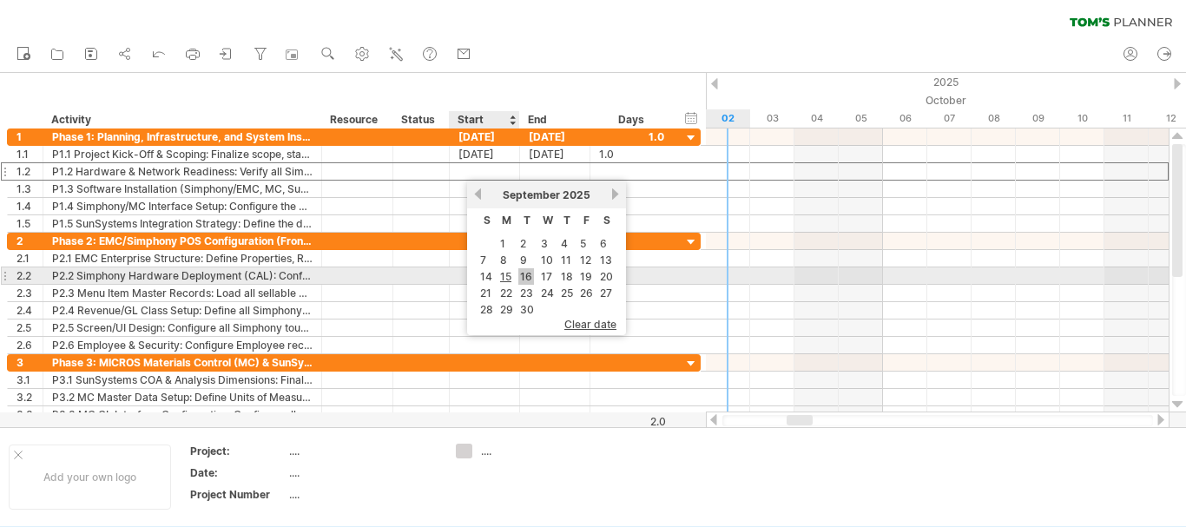
click at [524, 275] on link "16" at bounding box center [526, 276] width 16 height 16
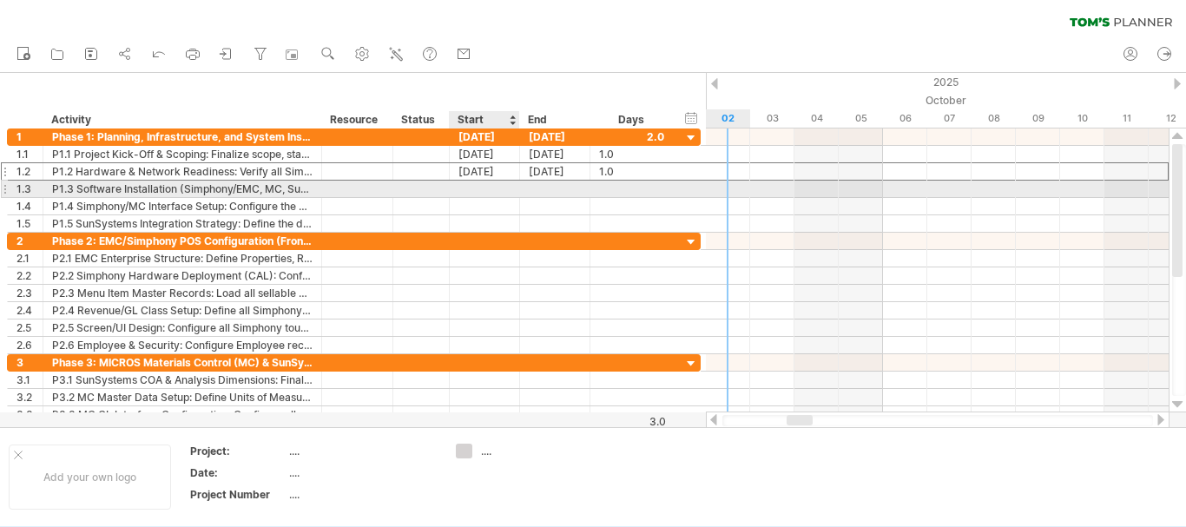
click at [500, 187] on div at bounding box center [485, 189] width 70 height 16
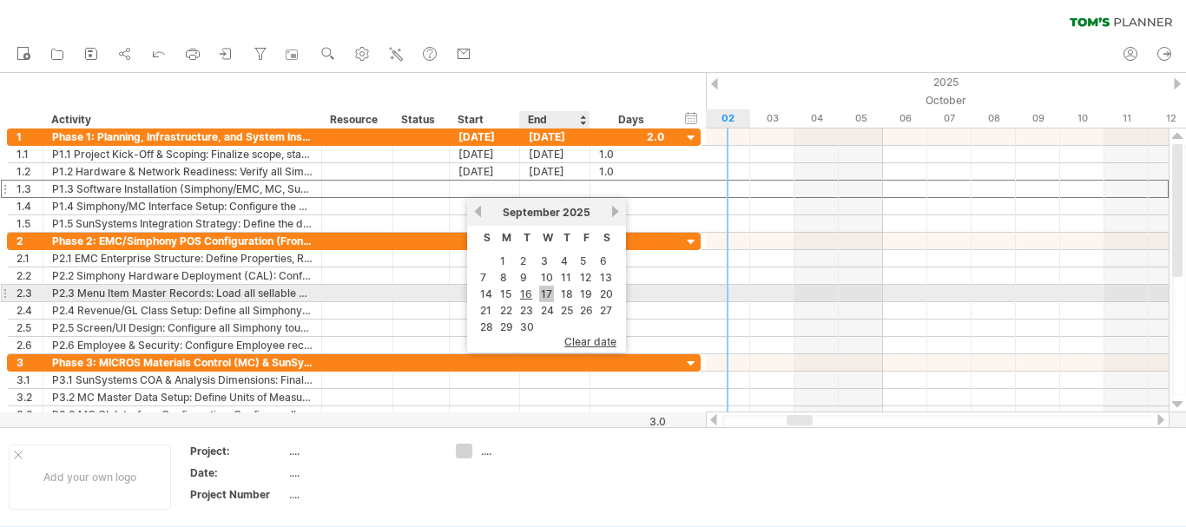
click at [549, 295] on link "17" at bounding box center [546, 294] width 15 height 16
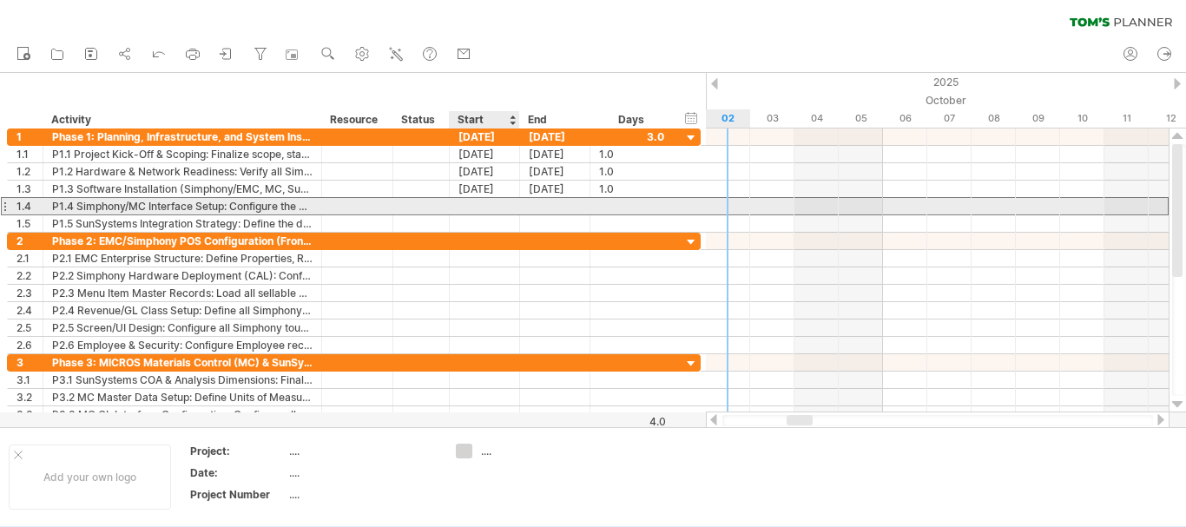
click at [506, 206] on div at bounding box center [485, 206] width 70 height 16
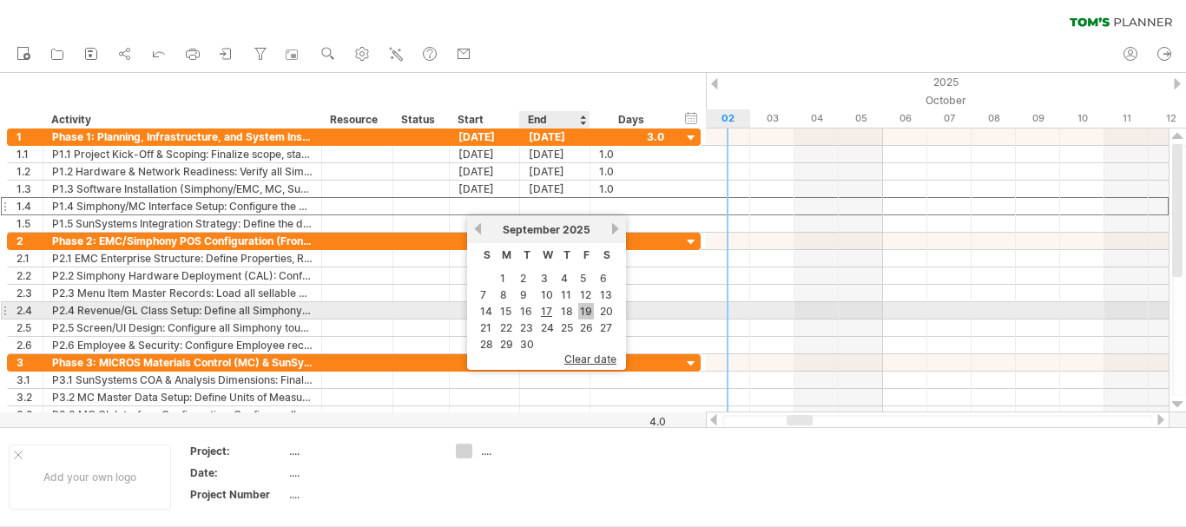
click at [584, 311] on link "19" at bounding box center [586, 311] width 16 height 16
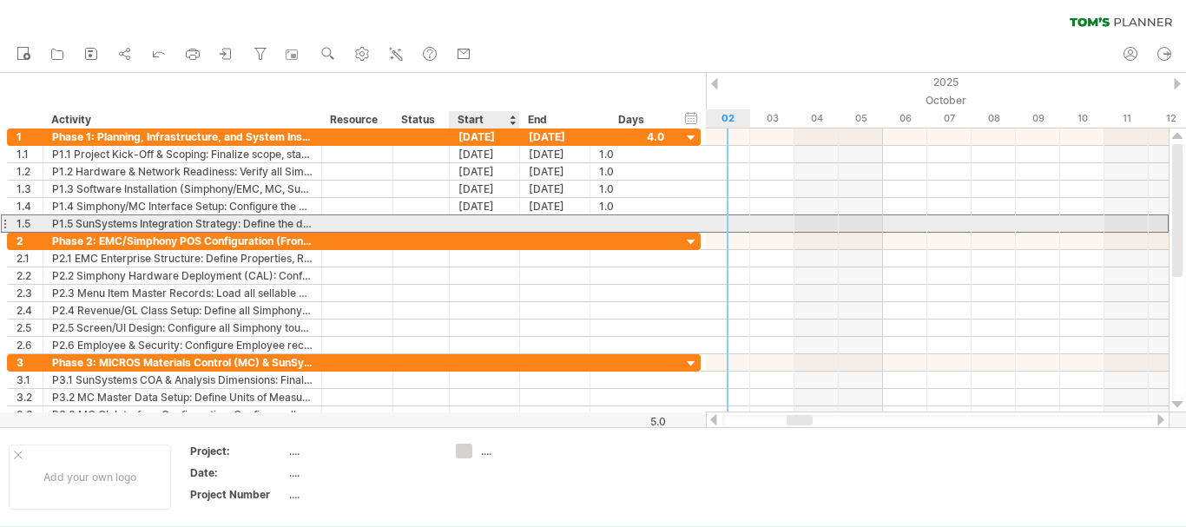
click at [484, 218] on div at bounding box center [485, 223] width 70 height 16
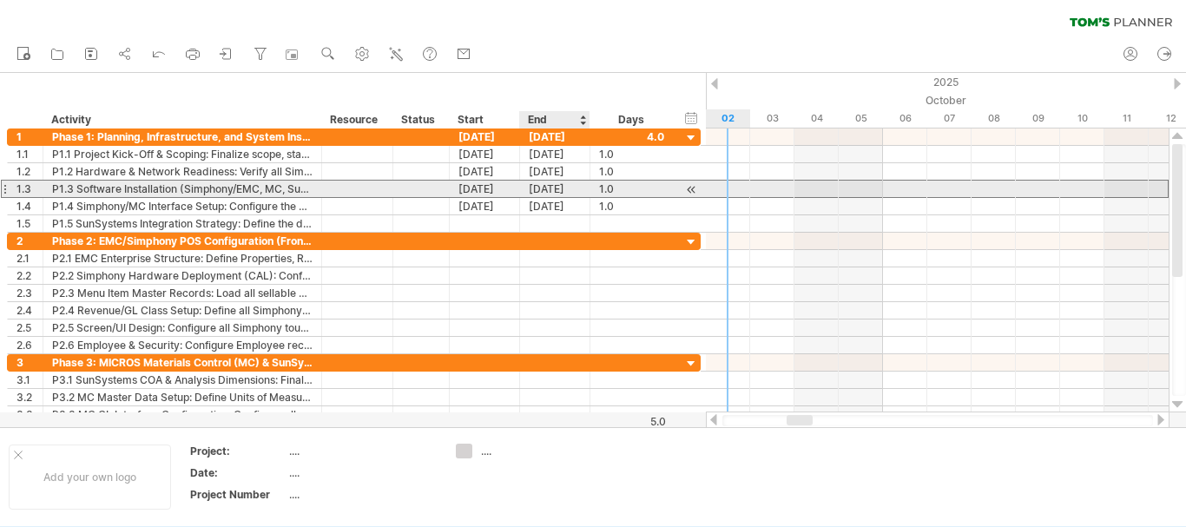
click at [556, 187] on div "[DATE]" at bounding box center [555, 189] width 70 height 16
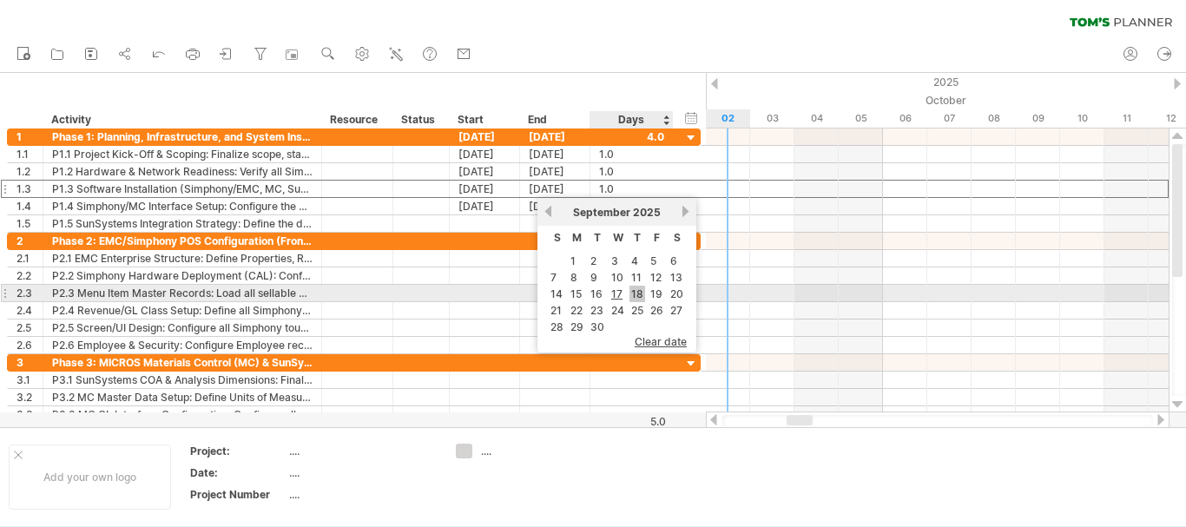
click at [635, 290] on link "18" at bounding box center [637, 294] width 16 height 16
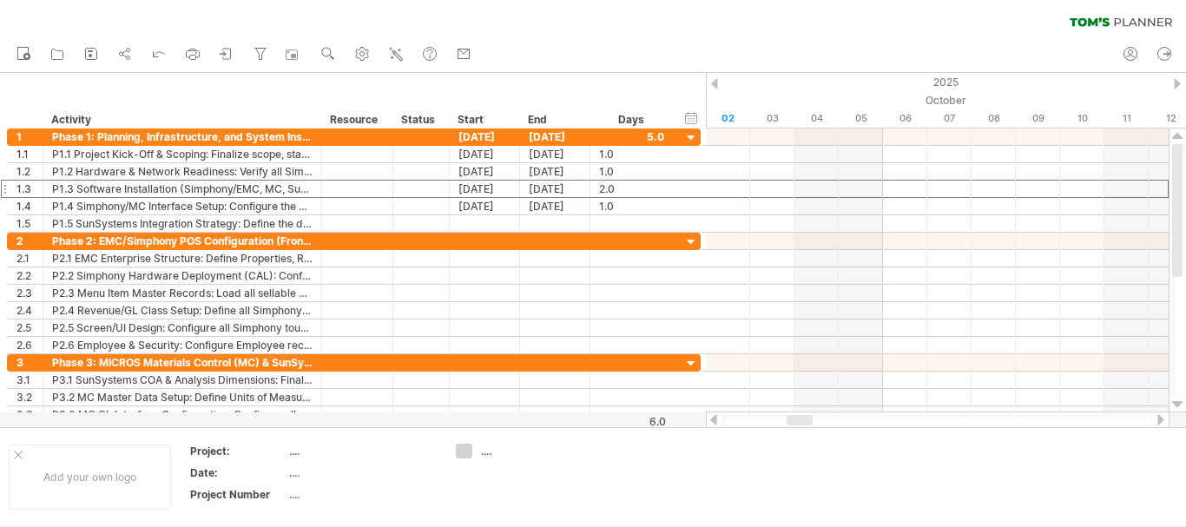
click at [716, 81] on div at bounding box center [714, 83] width 7 height 11
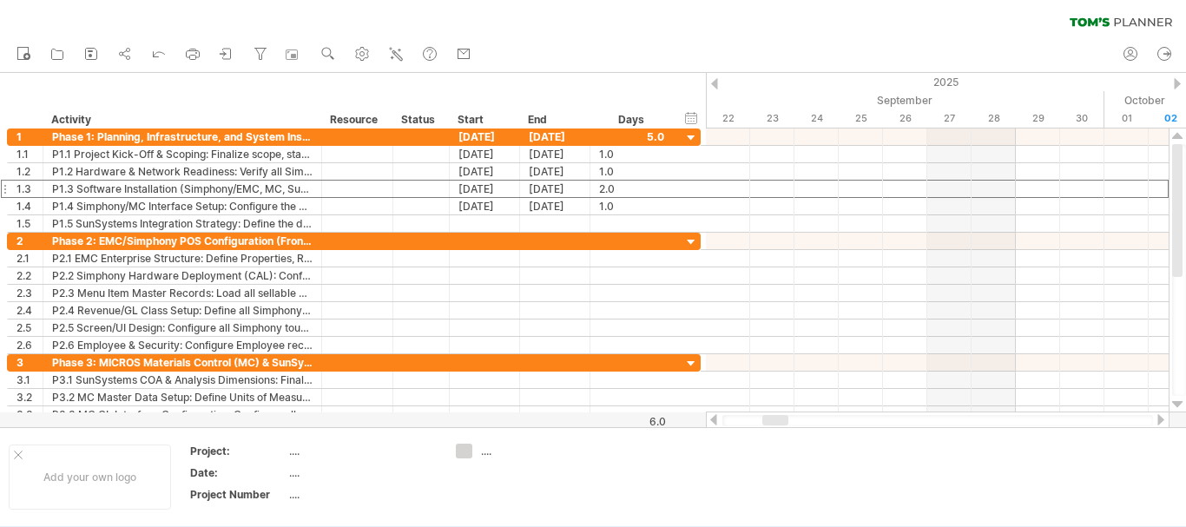
click at [715, 83] on div at bounding box center [714, 83] width 7 height 11
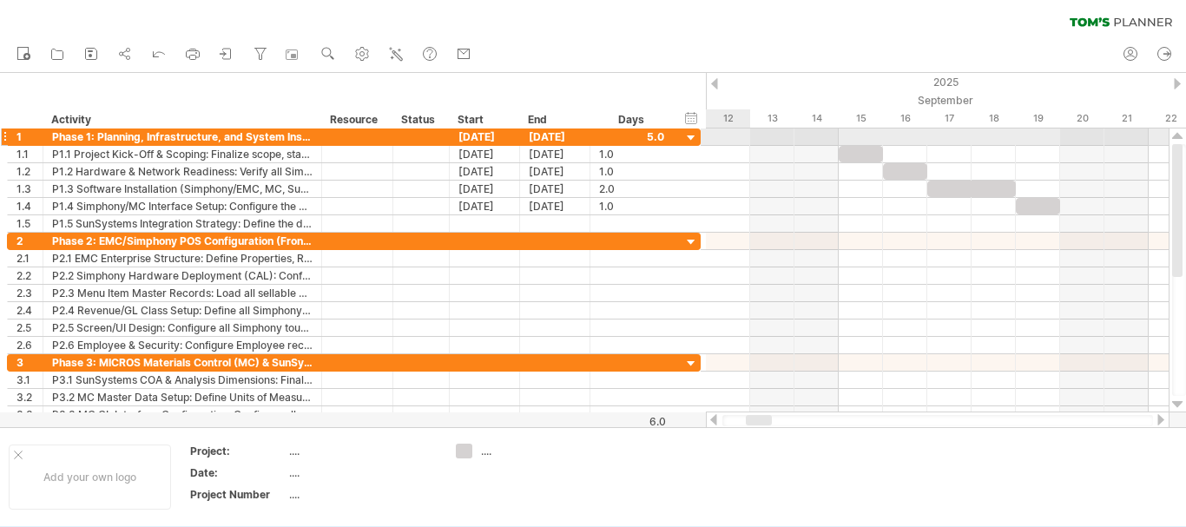
click at [693, 140] on div at bounding box center [691, 138] width 16 height 16
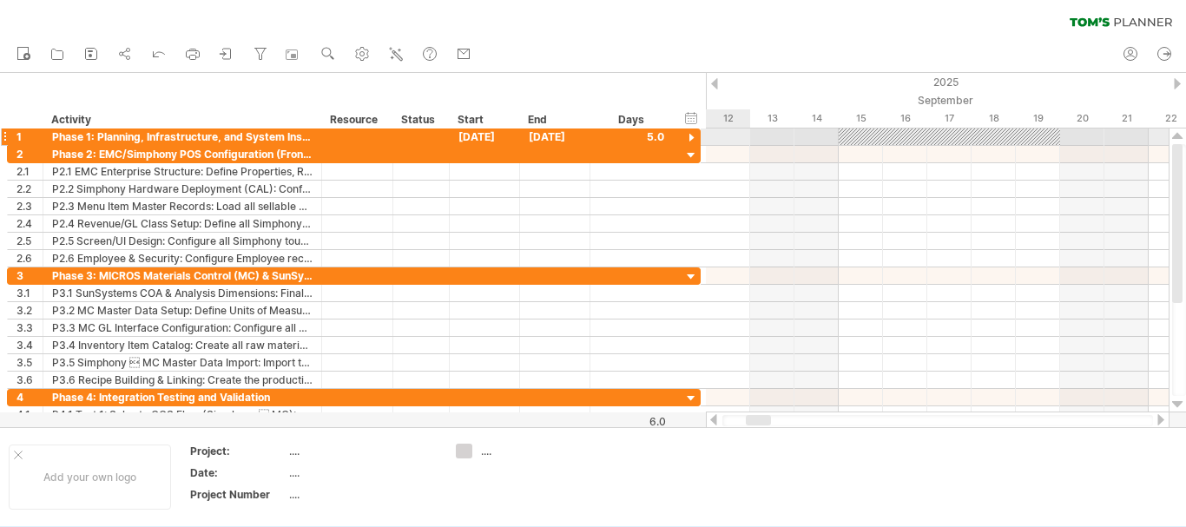
click at [693, 140] on div at bounding box center [691, 138] width 16 height 16
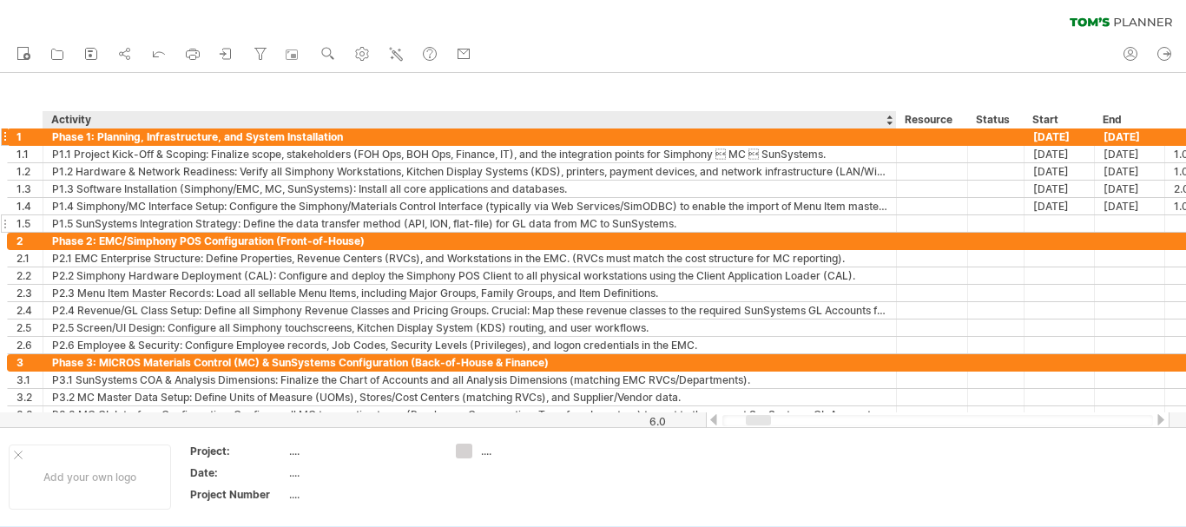
drag, startPoint x: 319, startPoint y: 131, endPoint x: 948, endPoint y: 228, distance: 636.7
click at [903, 168] on div "**********" at bounding box center [641, 180] width 1268 height 104
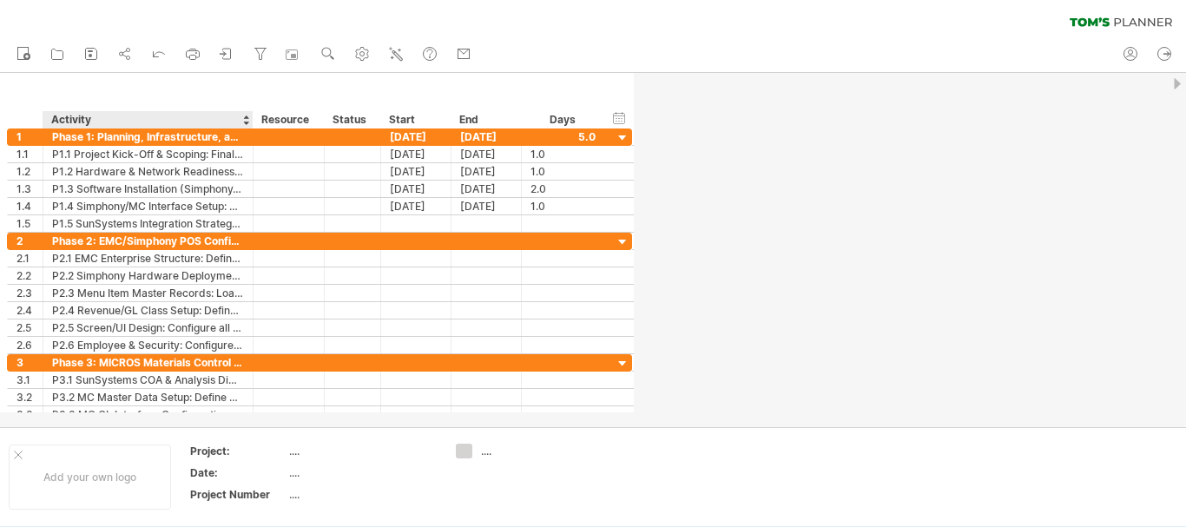
drag, startPoint x: 902, startPoint y: 116, endPoint x: 249, endPoint y: 84, distance: 653.5
click at [249, 84] on div "hide start/end/duration show start/end/duration ******** Activity ******** Reso…" at bounding box center [317, 101] width 634 height 56
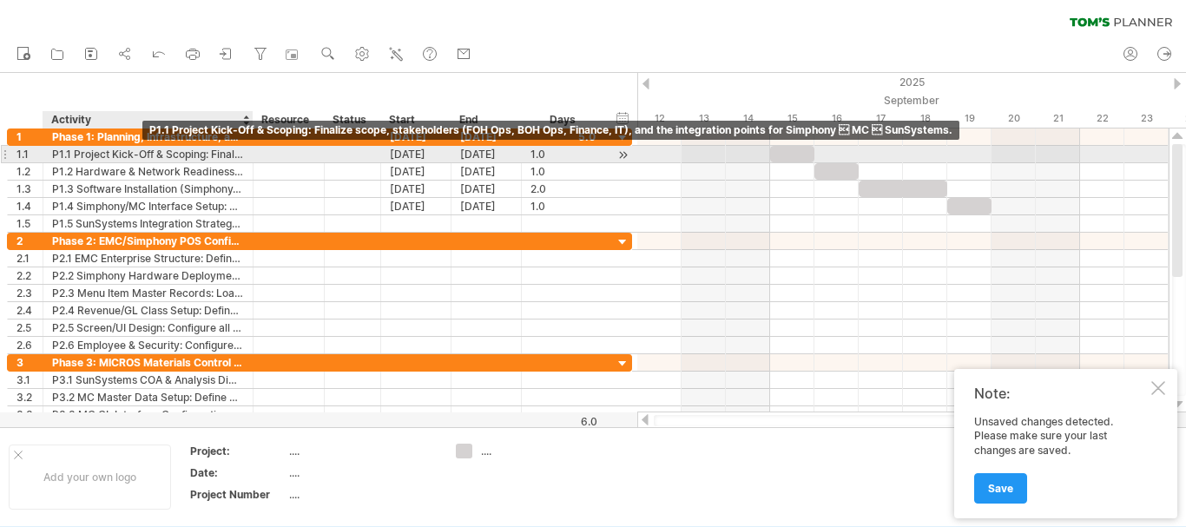
click at [138, 153] on div "P1.1 Project Kick-Off & Scoping: Finalize scope, stakeholders (FOH Ops, BOH Ops…" at bounding box center [148, 154] width 192 height 16
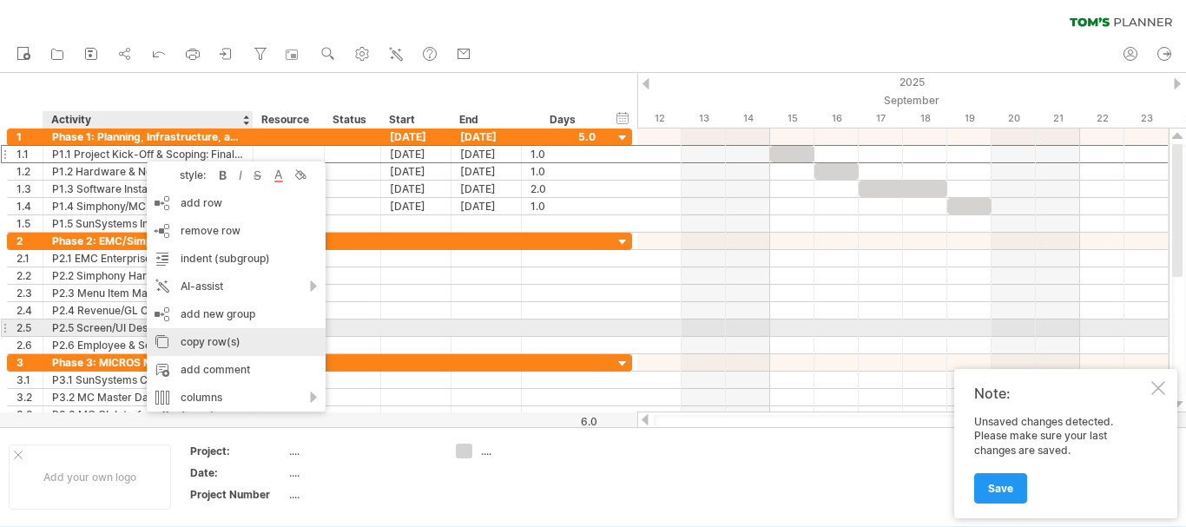
click at [219, 333] on div "copy row(s)" at bounding box center [236, 342] width 179 height 28
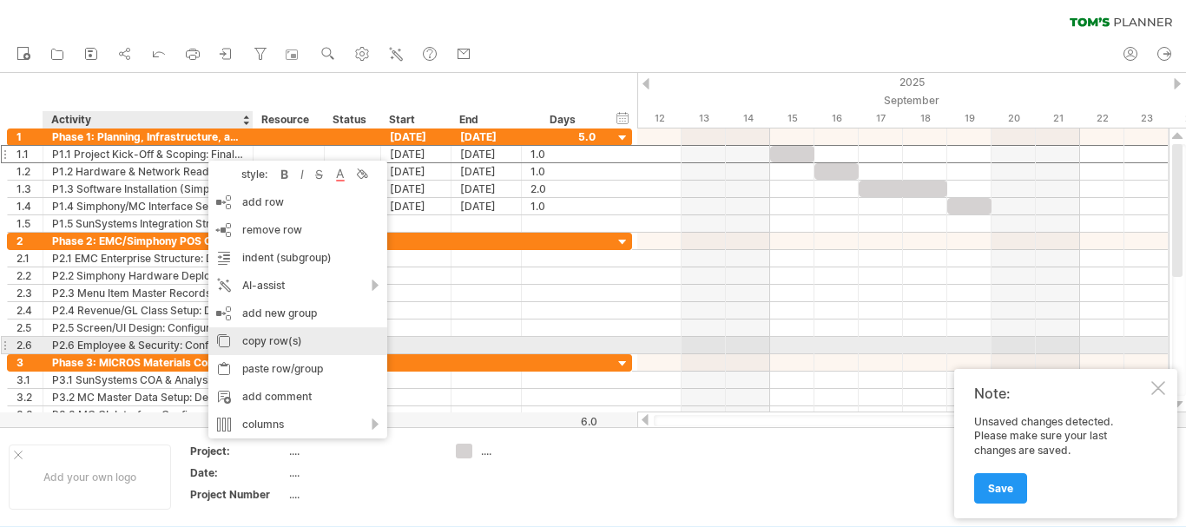
click at [307, 344] on div "copy row(s)" at bounding box center [297, 341] width 179 height 28
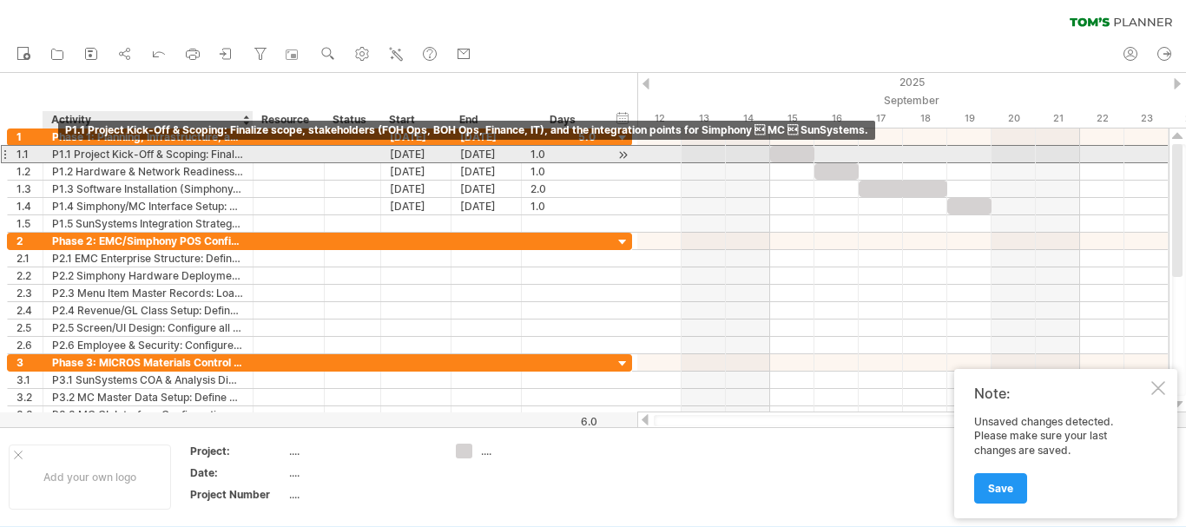
click at [64, 154] on div "P1.1 Project Kick-Off & Scoping: Finalize scope, stakeholders (FOH Ops, BOH Ops…" at bounding box center [148, 154] width 192 height 16
click at [0, 0] on input "**********" at bounding box center [0, 0] width 0 height 0
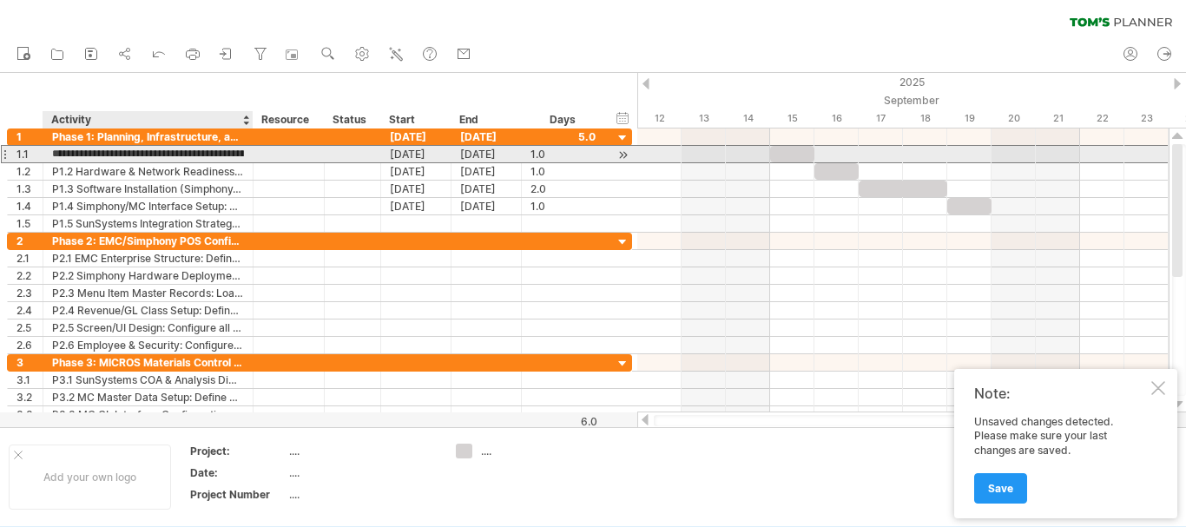
drag, startPoint x: 69, startPoint y: 153, endPoint x: 125, endPoint y: 160, distance: 56.8
click at [125, 160] on input "**********" at bounding box center [148, 154] width 192 height 16
click at [55, 150] on input "**********" at bounding box center [148, 154] width 192 height 16
drag, startPoint x: 75, startPoint y: 152, endPoint x: 95, endPoint y: 154, distance: 20.0
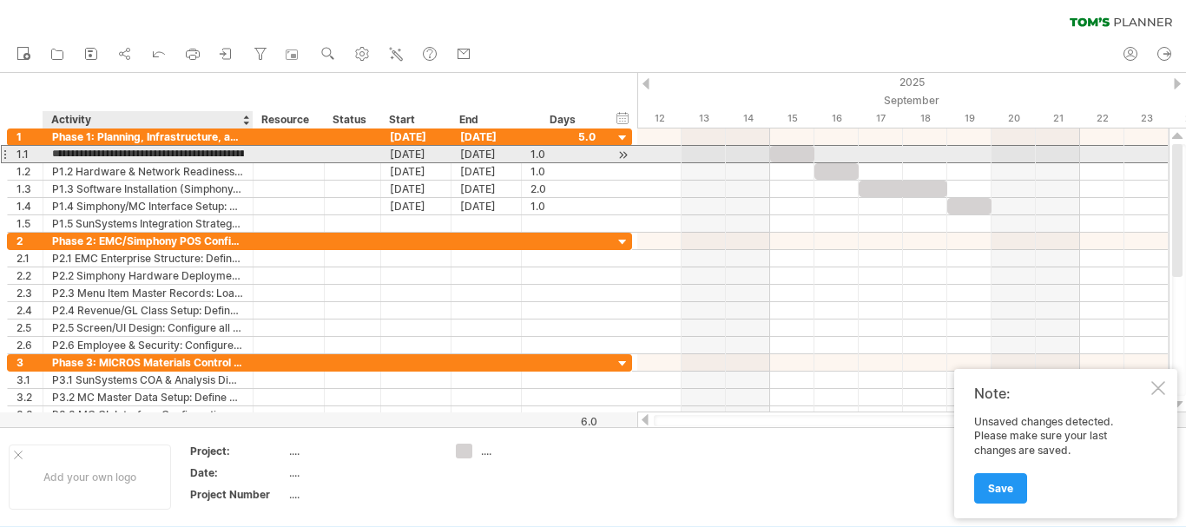
click at [95, 154] on input "**********" at bounding box center [148, 154] width 192 height 16
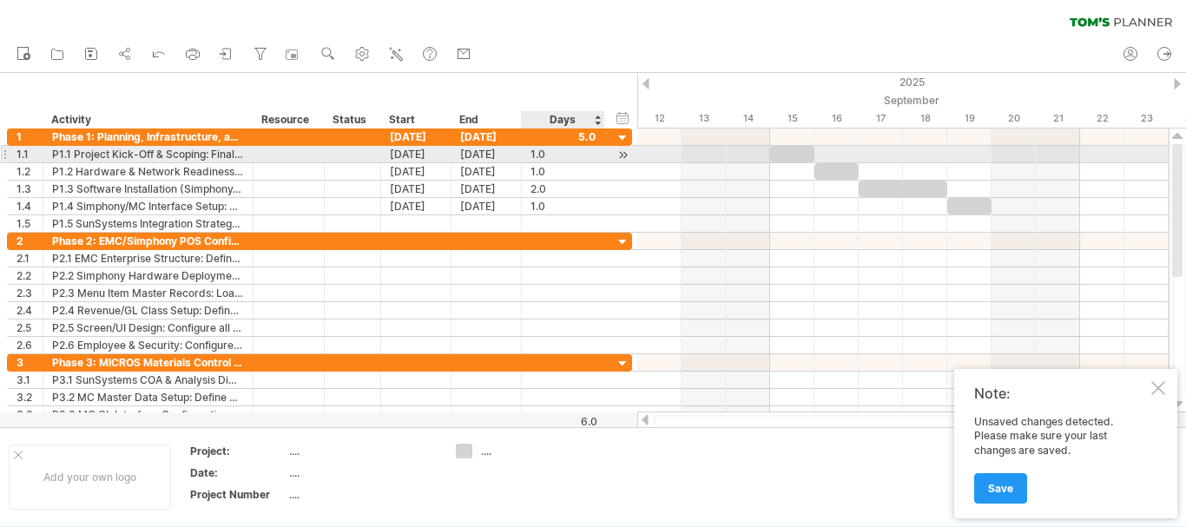
click at [625, 154] on div at bounding box center [623, 155] width 16 height 18
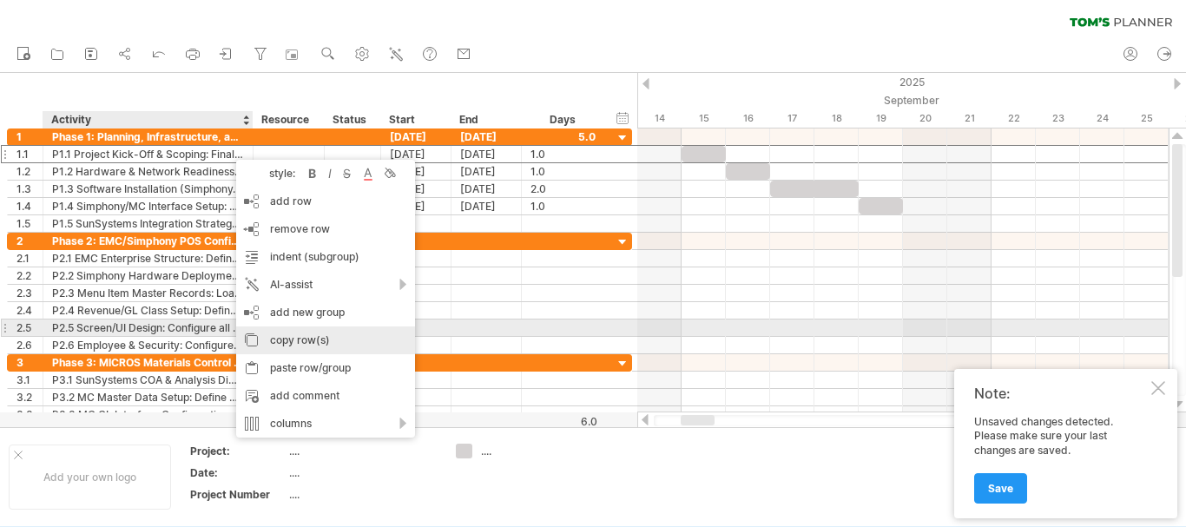
click at [310, 332] on div "copy row(s)" at bounding box center [325, 340] width 179 height 28
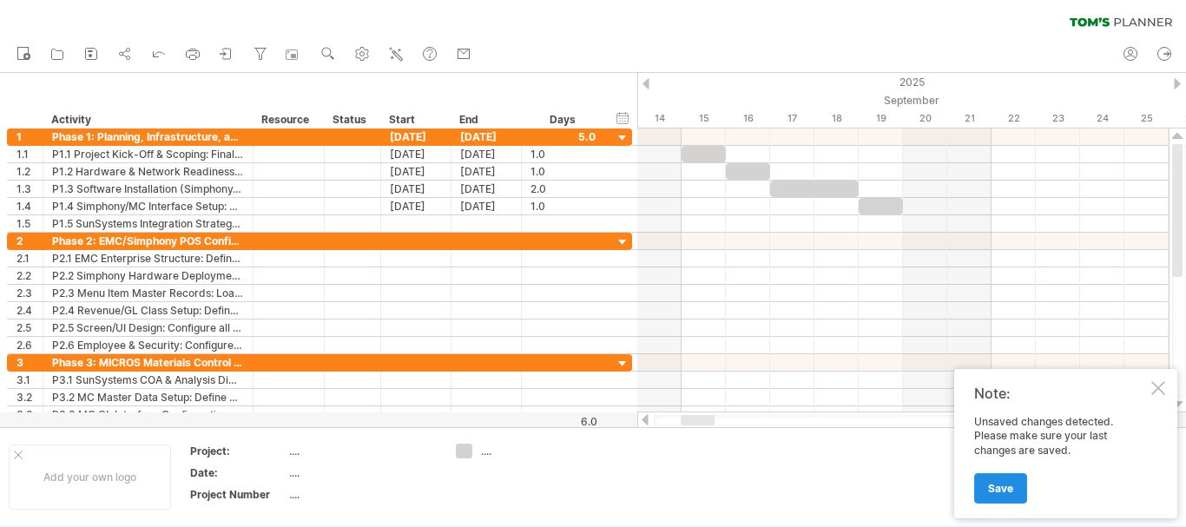
click at [1009, 493] on span "Save" at bounding box center [1000, 488] width 25 height 13
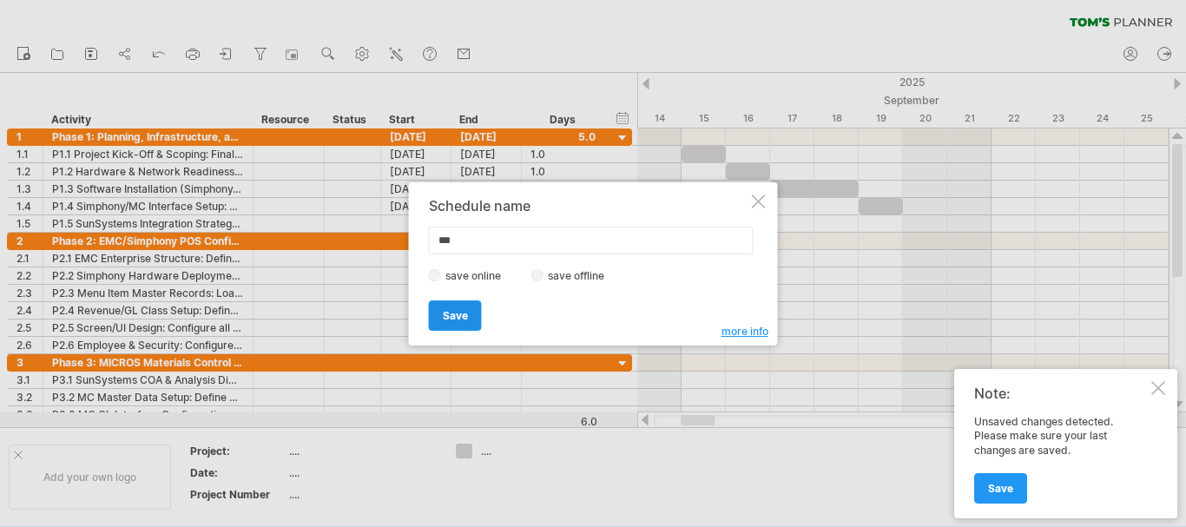
click at [455, 319] on span "Save" at bounding box center [455, 315] width 25 height 13
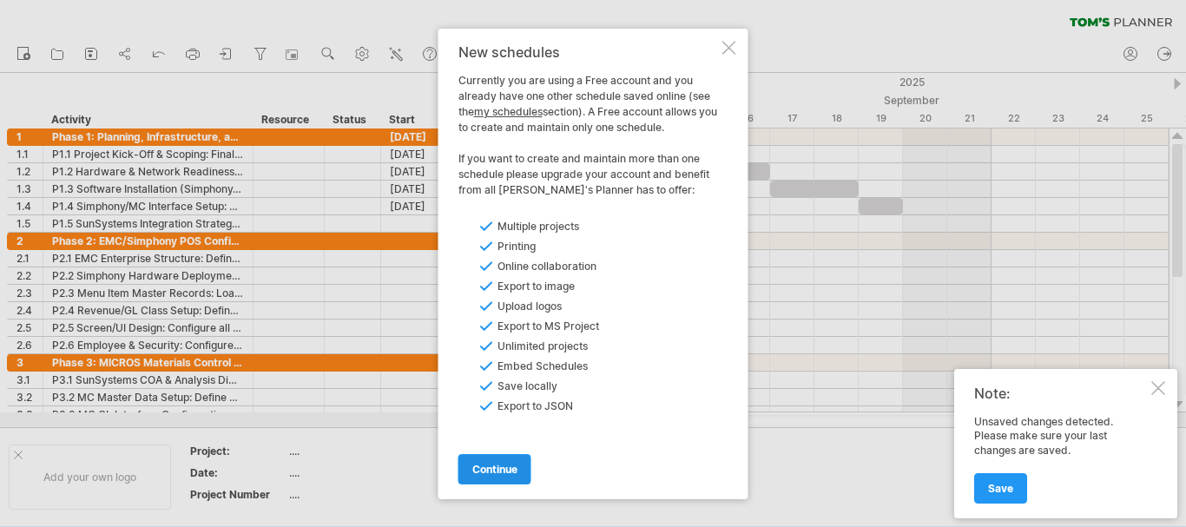
click at [509, 463] on span "continue" at bounding box center [494, 469] width 45 height 13
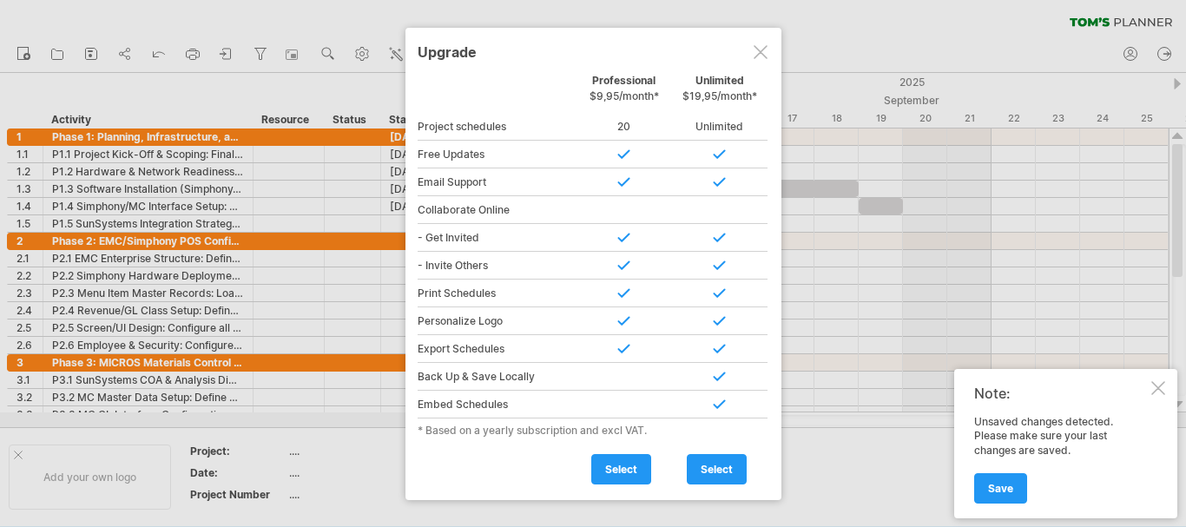
click at [758, 52] on div at bounding box center [760, 52] width 14 height 14
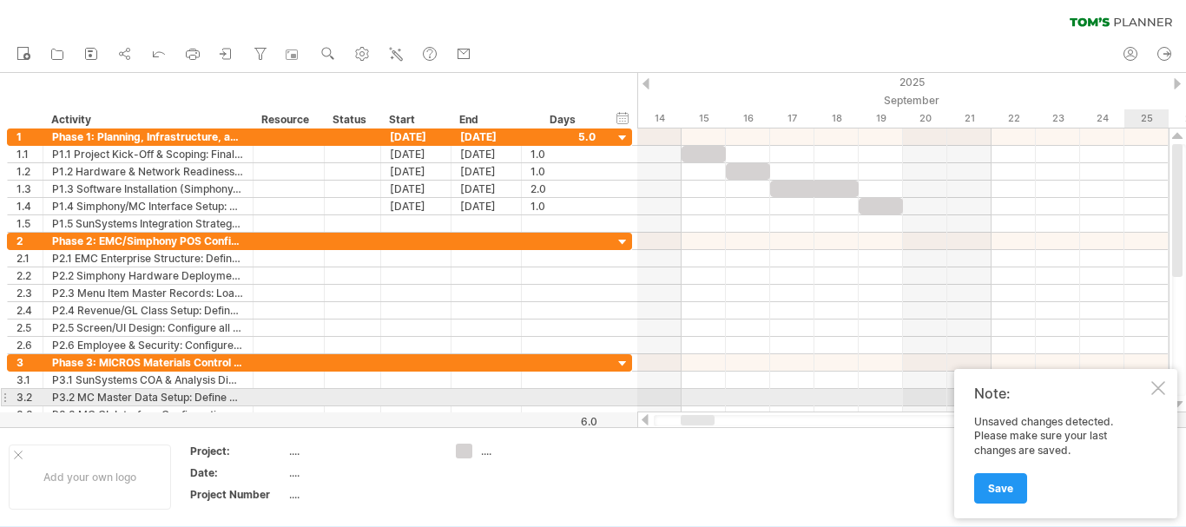
click at [1157, 393] on div at bounding box center [1158, 388] width 14 height 14
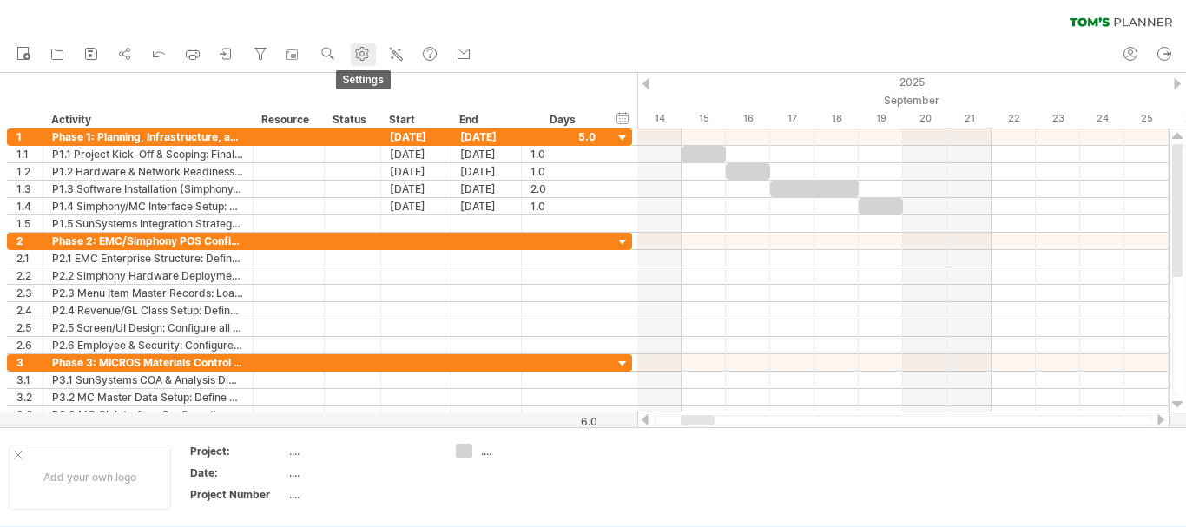
click at [364, 54] on use at bounding box center [361, 53] width 17 height 17
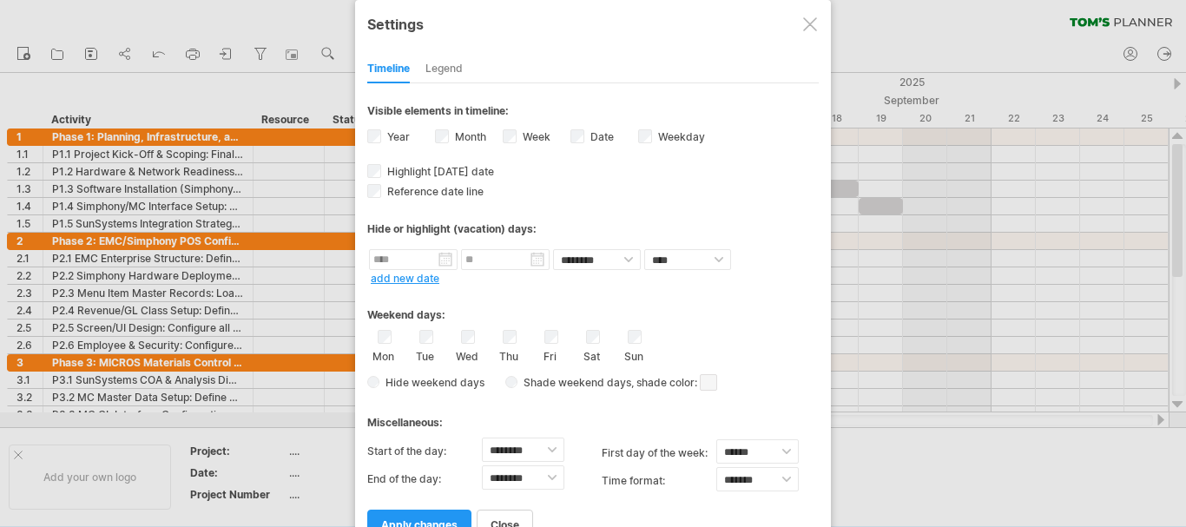
click at [363, 54] on div "**********" at bounding box center [593, 278] width 476 height 556
click at [812, 23] on div at bounding box center [810, 24] width 14 height 14
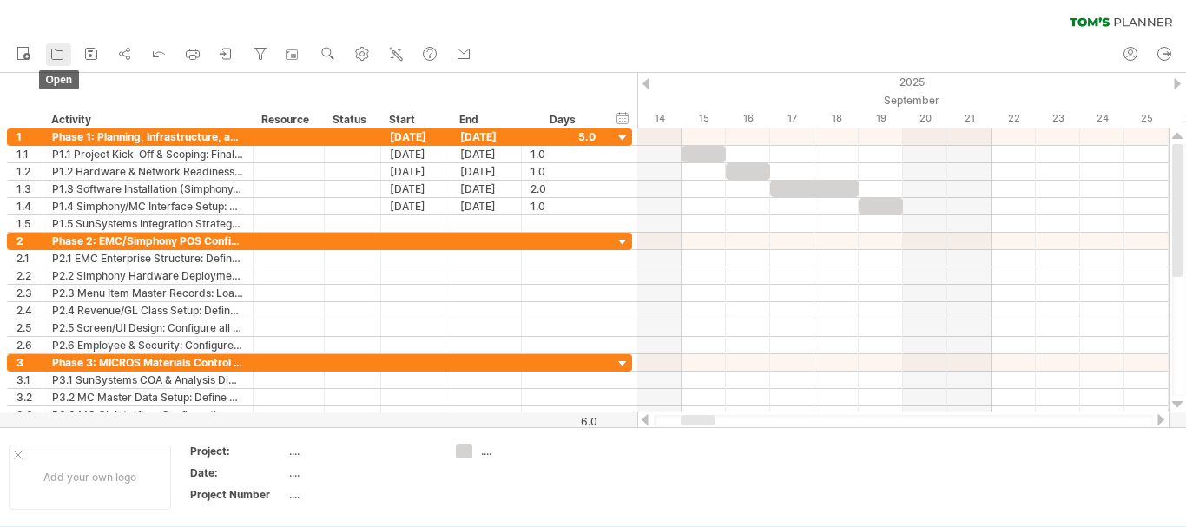
click at [55, 57] on icon at bounding box center [57, 53] width 17 height 17
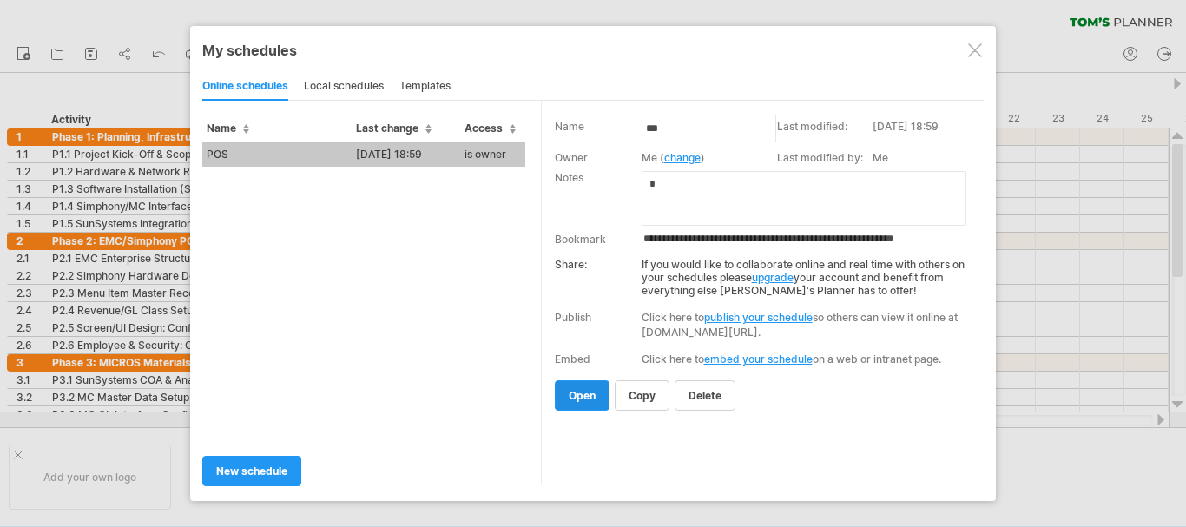
click at [566, 388] on link "open" at bounding box center [582, 395] width 55 height 30
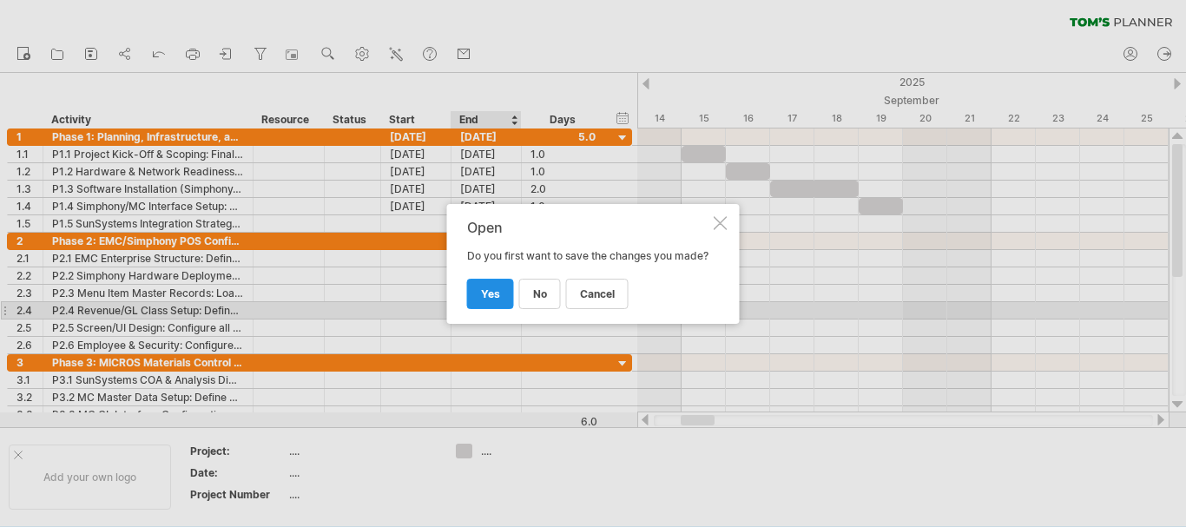
click at [493, 300] on span "yes" at bounding box center [490, 293] width 19 height 13
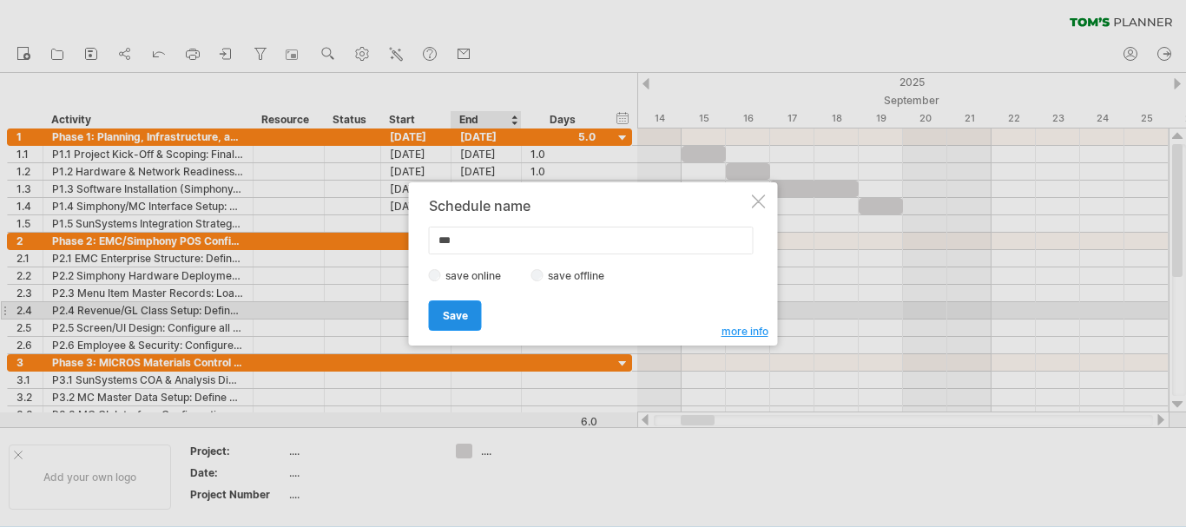
click at [469, 311] on link "Save" at bounding box center [455, 315] width 53 height 30
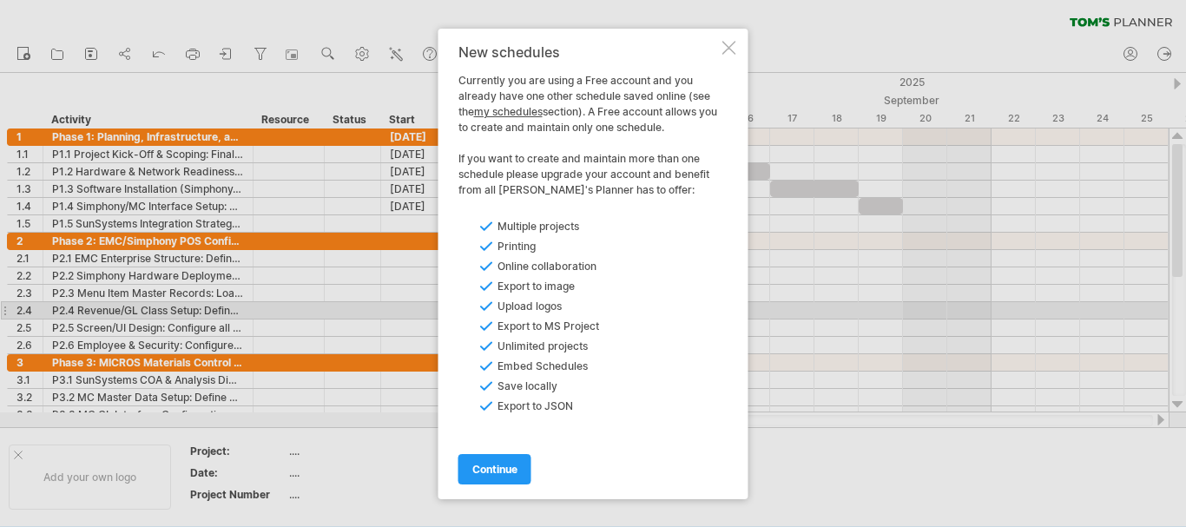
click at [735, 46] on div at bounding box center [729, 48] width 14 height 14
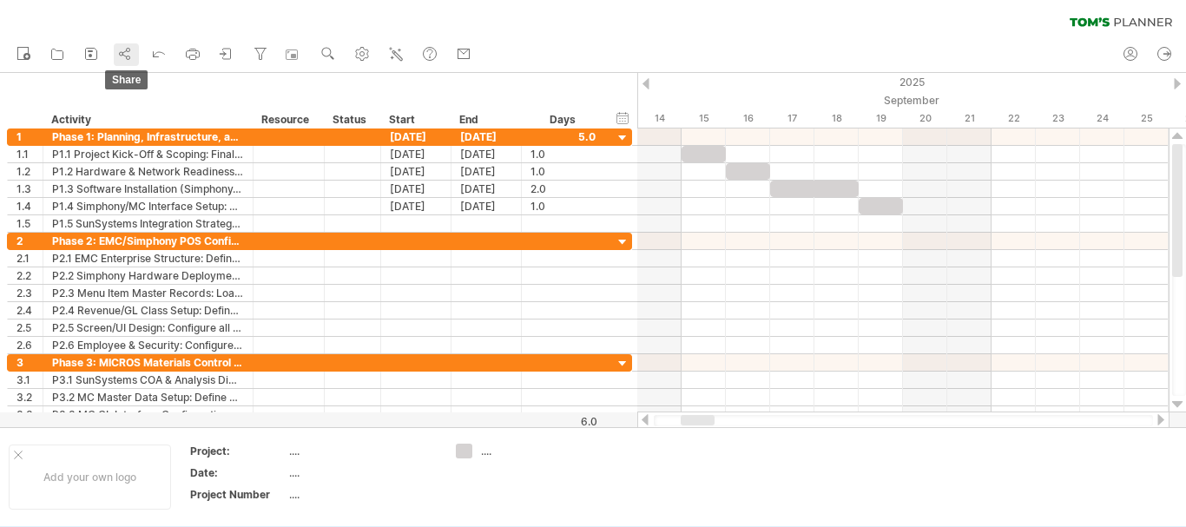
click at [135, 53] on link "share" at bounding box center [126, 54] width 25 height 23
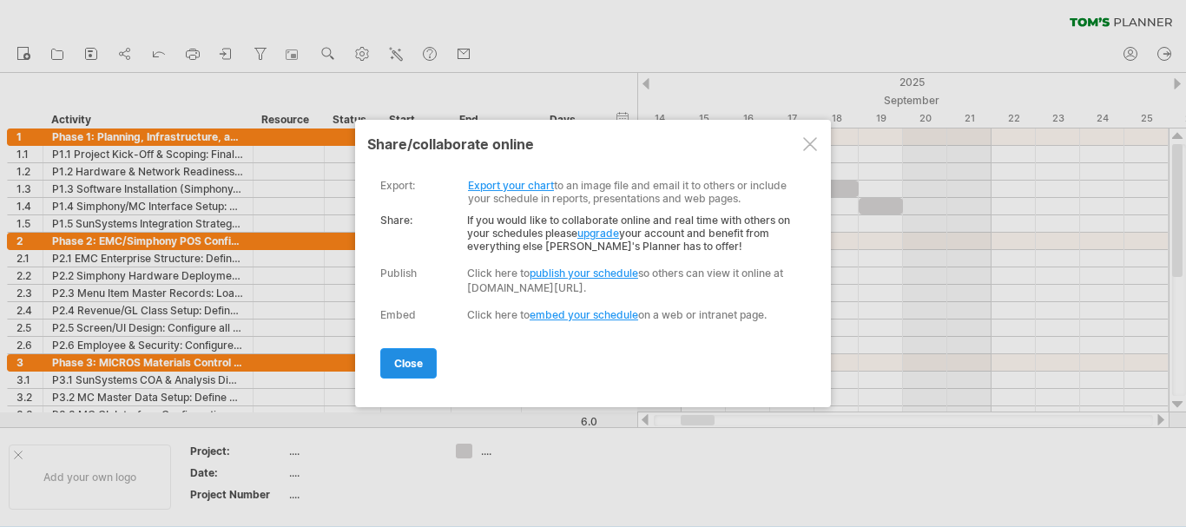
click at [416, 363] on span "close" at bounding box center [408, 363] width 29 height 13
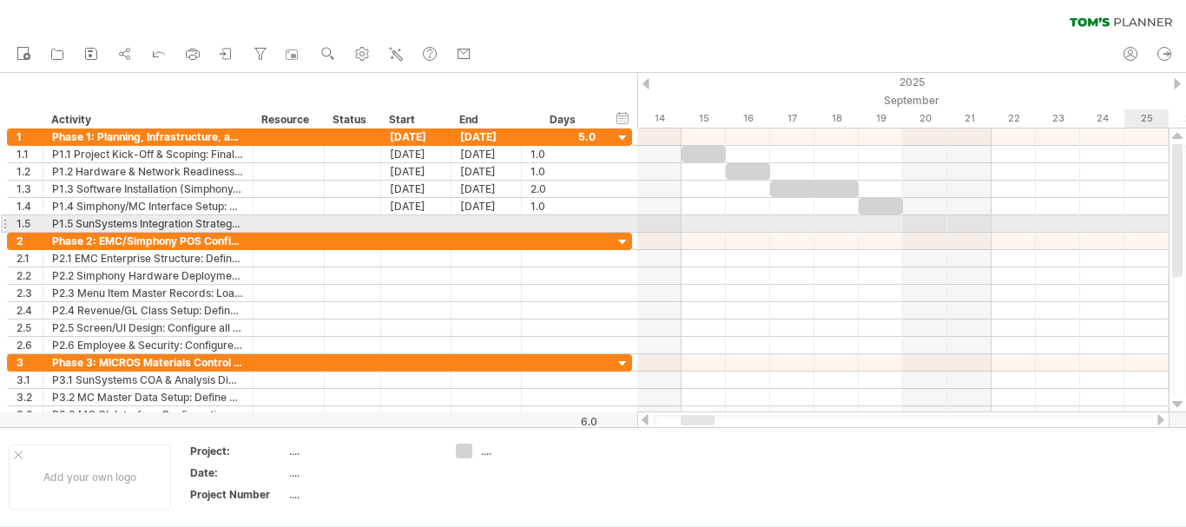
drag, startPoint x: 1176, startPoint y: 239, endPoint x: 919, endPoint y: 262, distance: 258.0
click at [919, 262] on div "Trying to reach [DOMAIN_NAME] Connected again... 0% clear filter new 1" at bounding box center [593, 263] width 1186 height 527
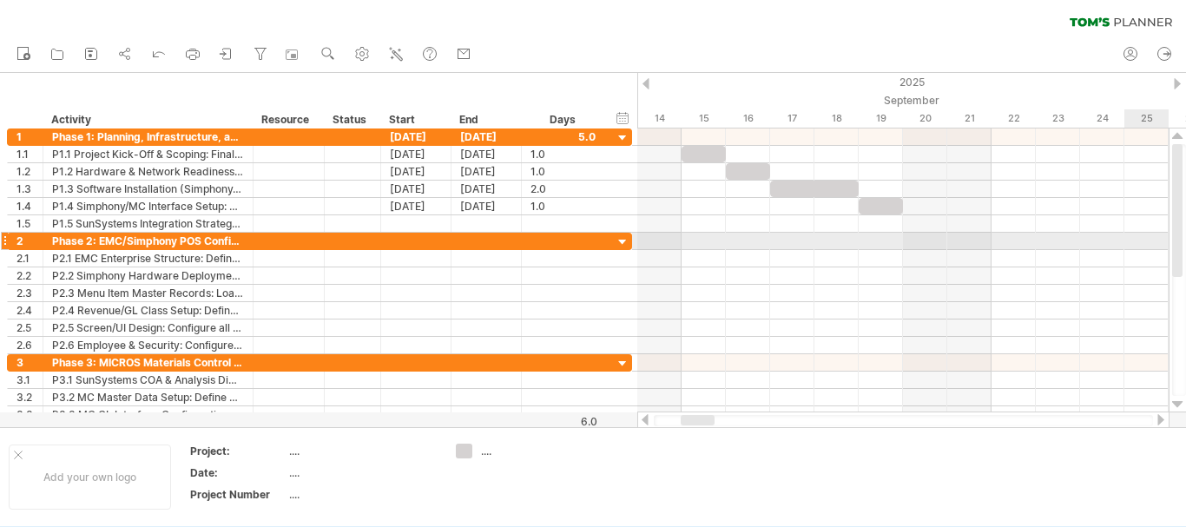
drag, startPoint x: 1182, startPoint y: 278, endPoint x: 1185, endPoint y: 235, distance: 42.6
click at [1185, 235] on div at bounding box center [1179, 270] width 14 height 252
